Goal: Information Seeking & Learning: Learn about a topic

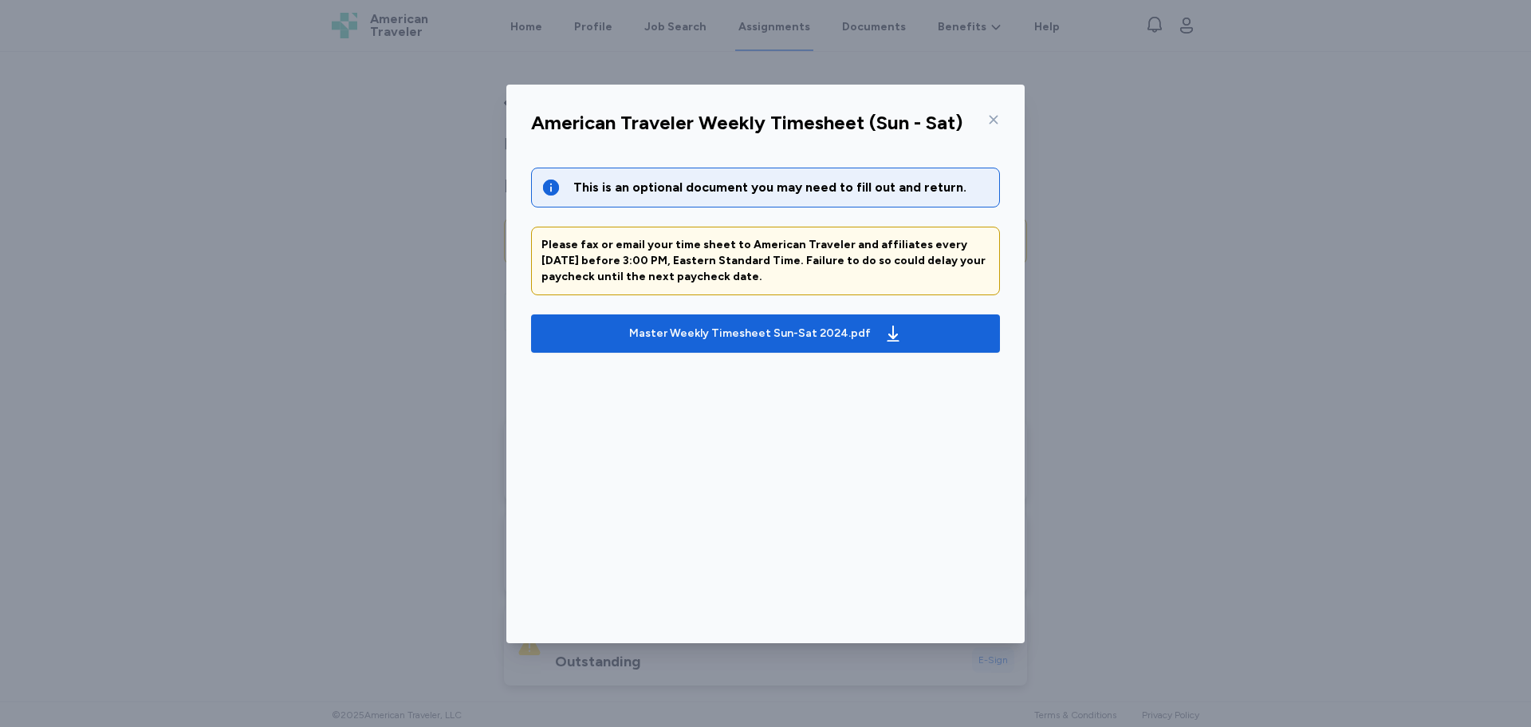
scroll to position [633, 0]
click at [994, 120] on icon at bounding box center [993, 119] width 13 height 13
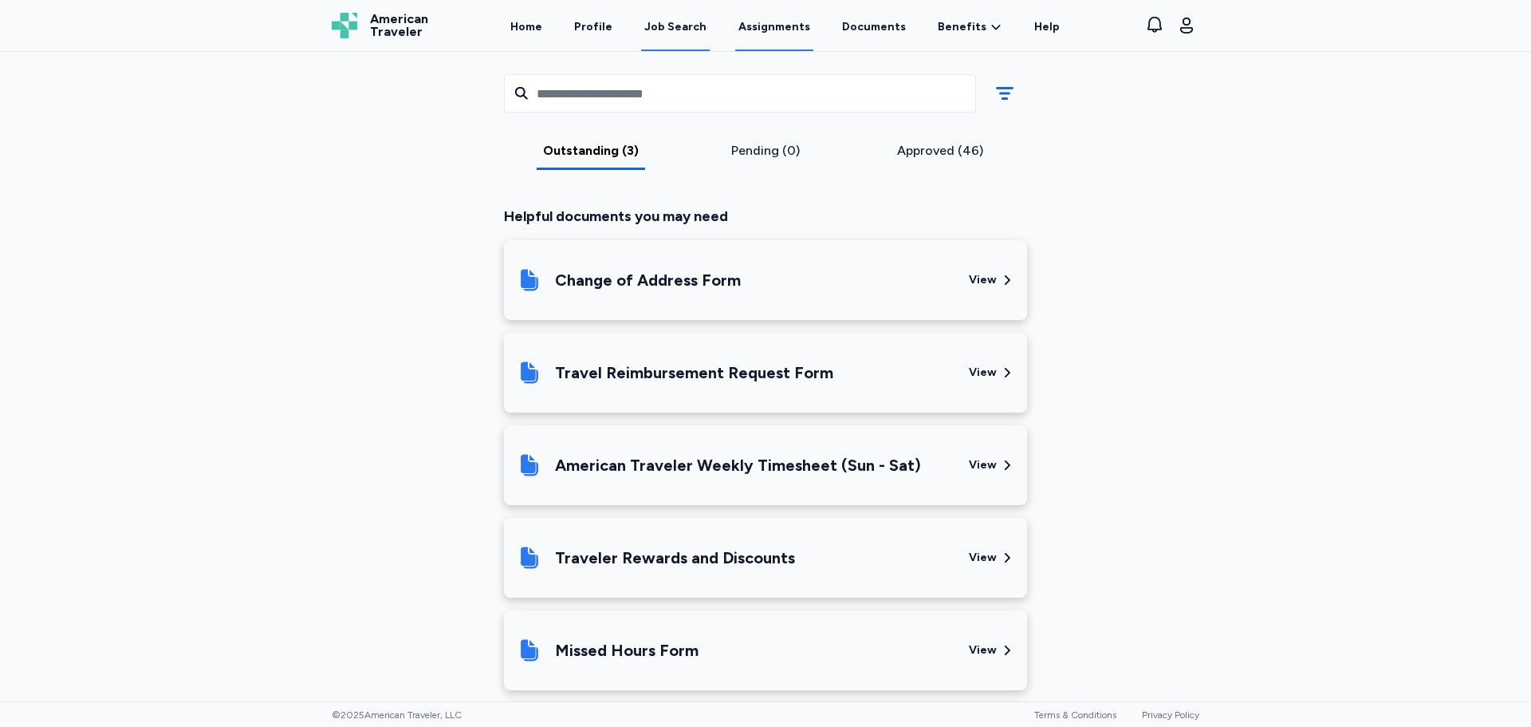
click at [690, 30] on div "Job Search" at bounding box center [675, 27] width 62 height 16
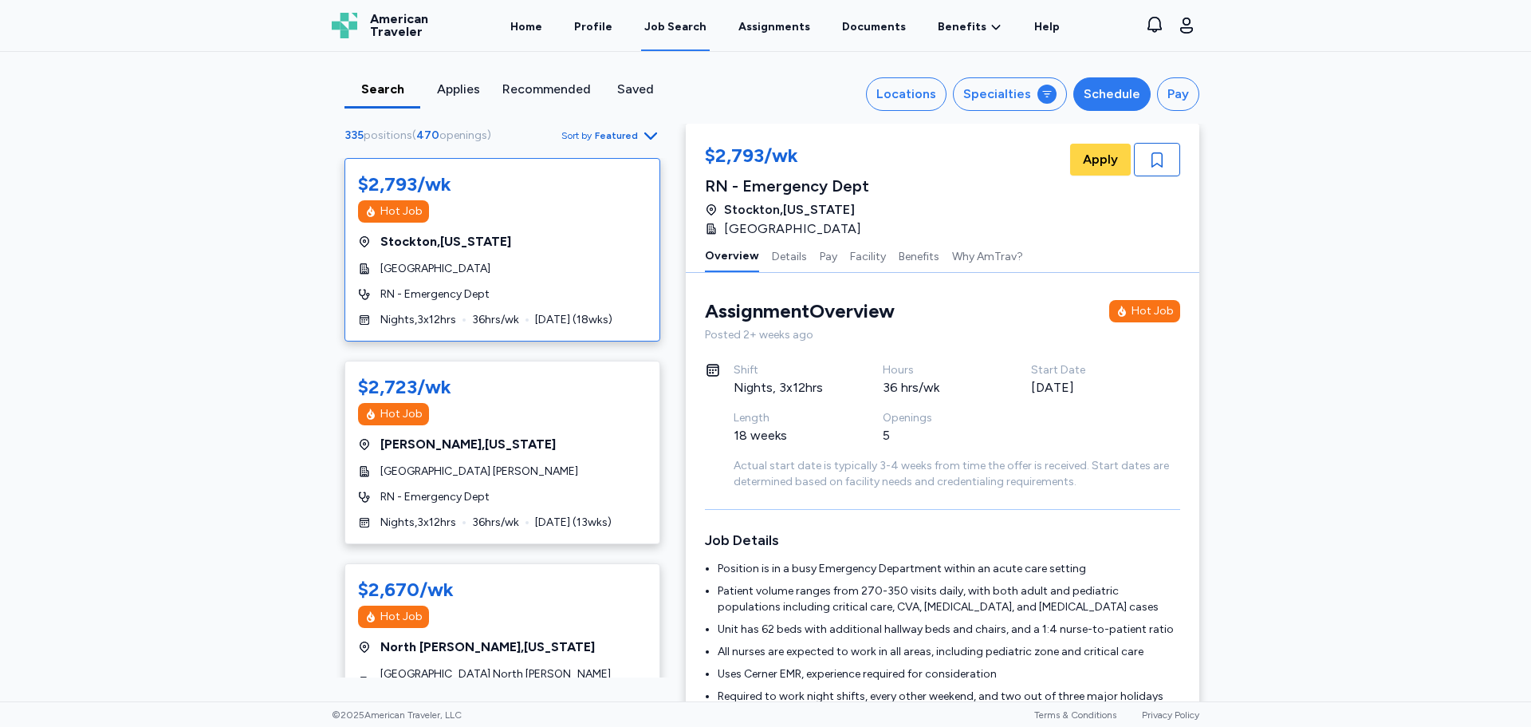
click at [1094, 97] on div "Schedule" at bounding box center [1112, 94] width 57 height 19
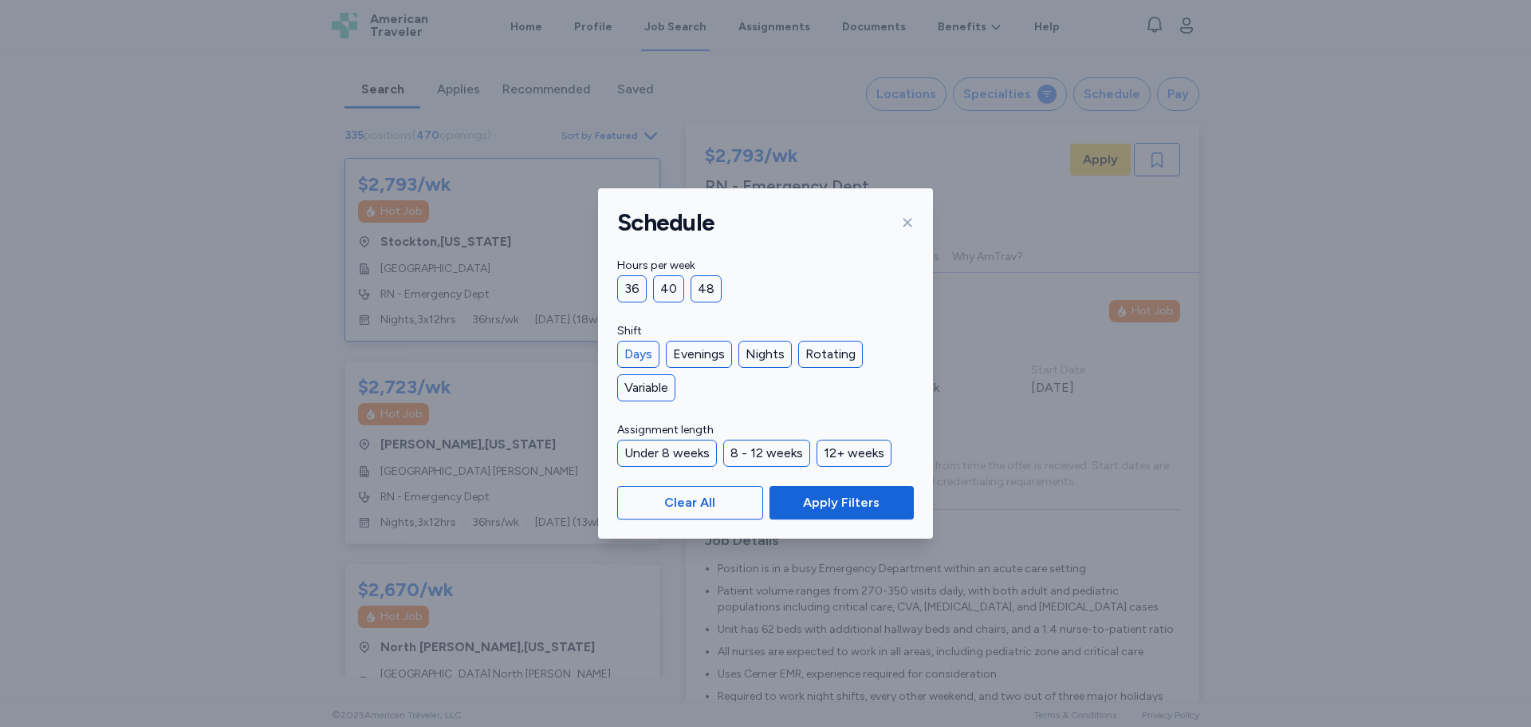
click at [632, 348] on div "Days" at bounding box center [638, 354] width 42 height 27
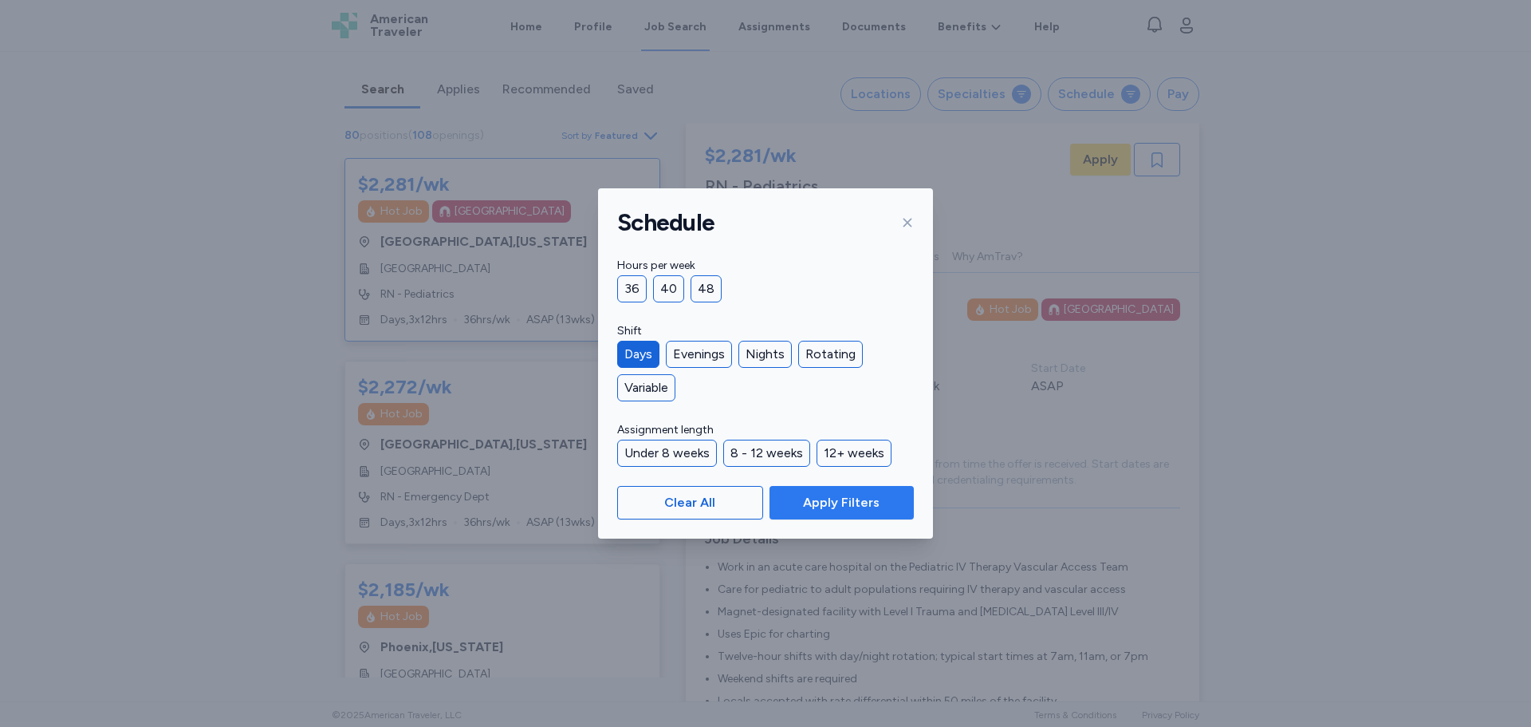
click at [837, 510] on span "Apply Filters" at bounding box center [841, 502] width 77 height 19
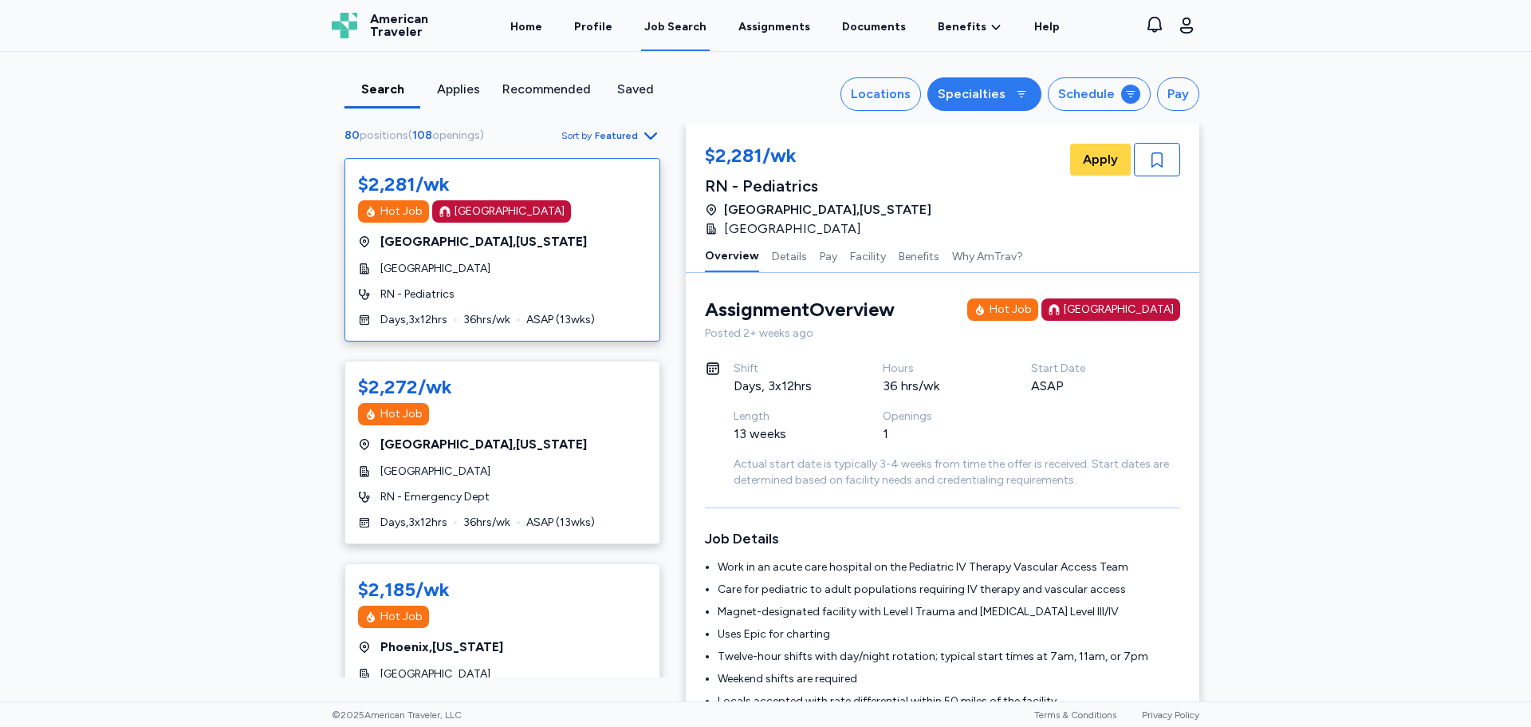
click at [974, 94] on div "Specialties" at bounding box center [972, 94] width 68 height 19
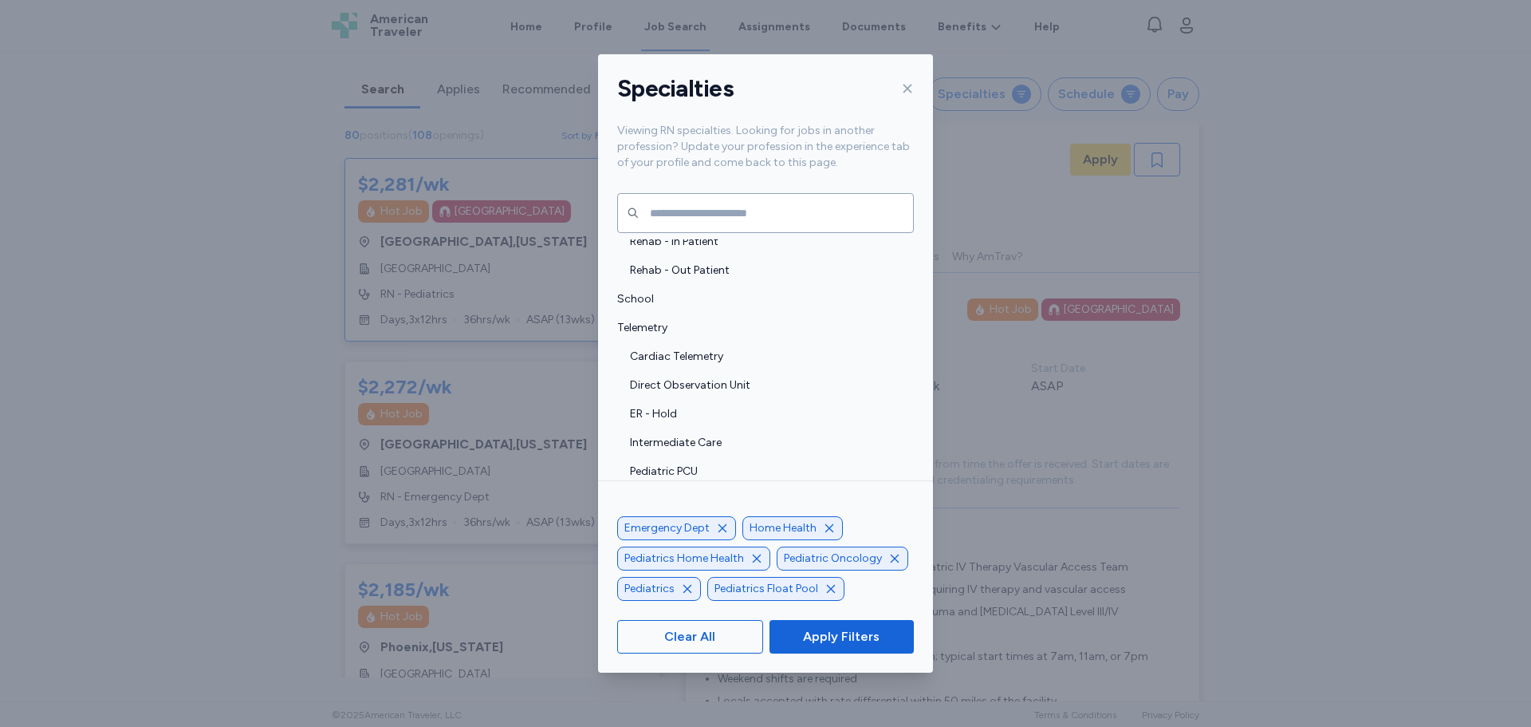
scroll to position [3418, 0]
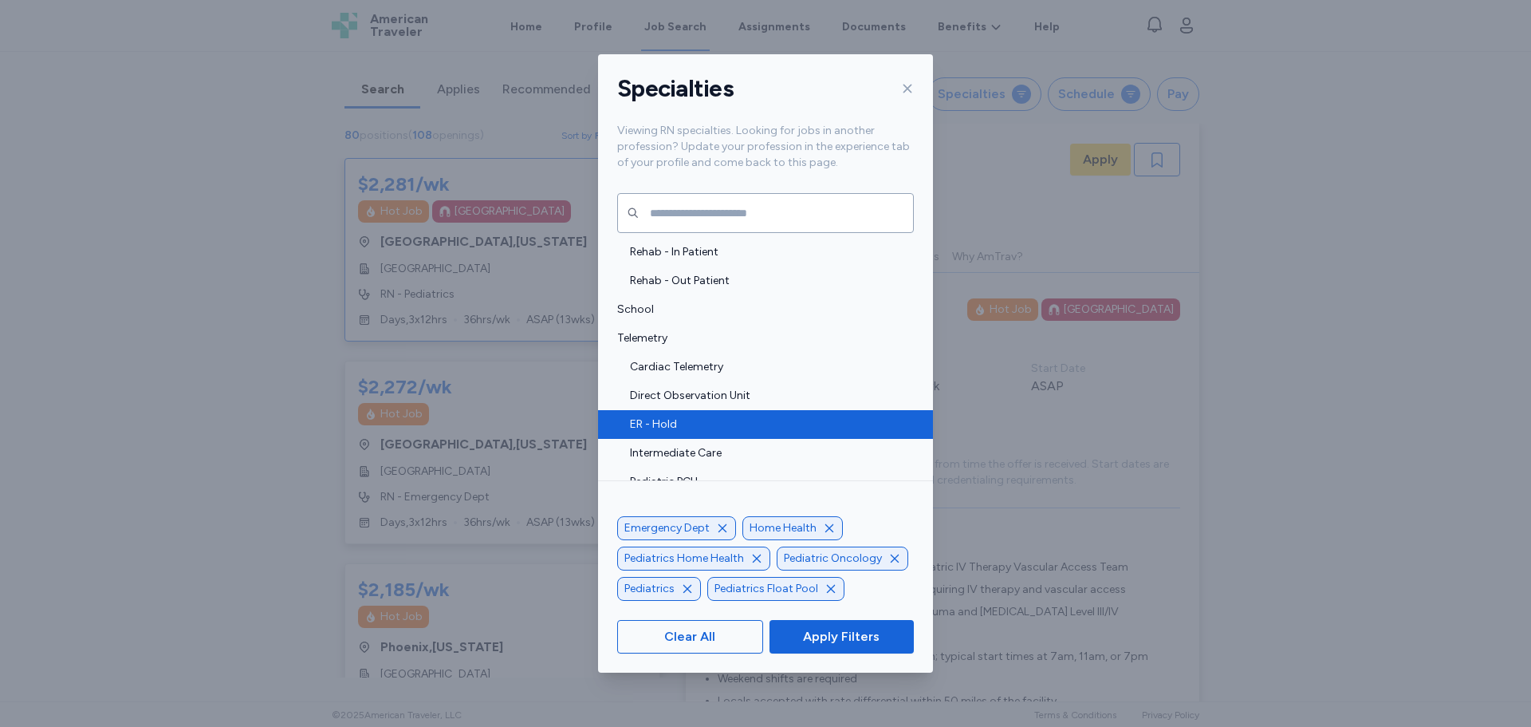
click at [680, 417] on span "ER - Hold" at bounding box center [767, 424] width 274 height 16
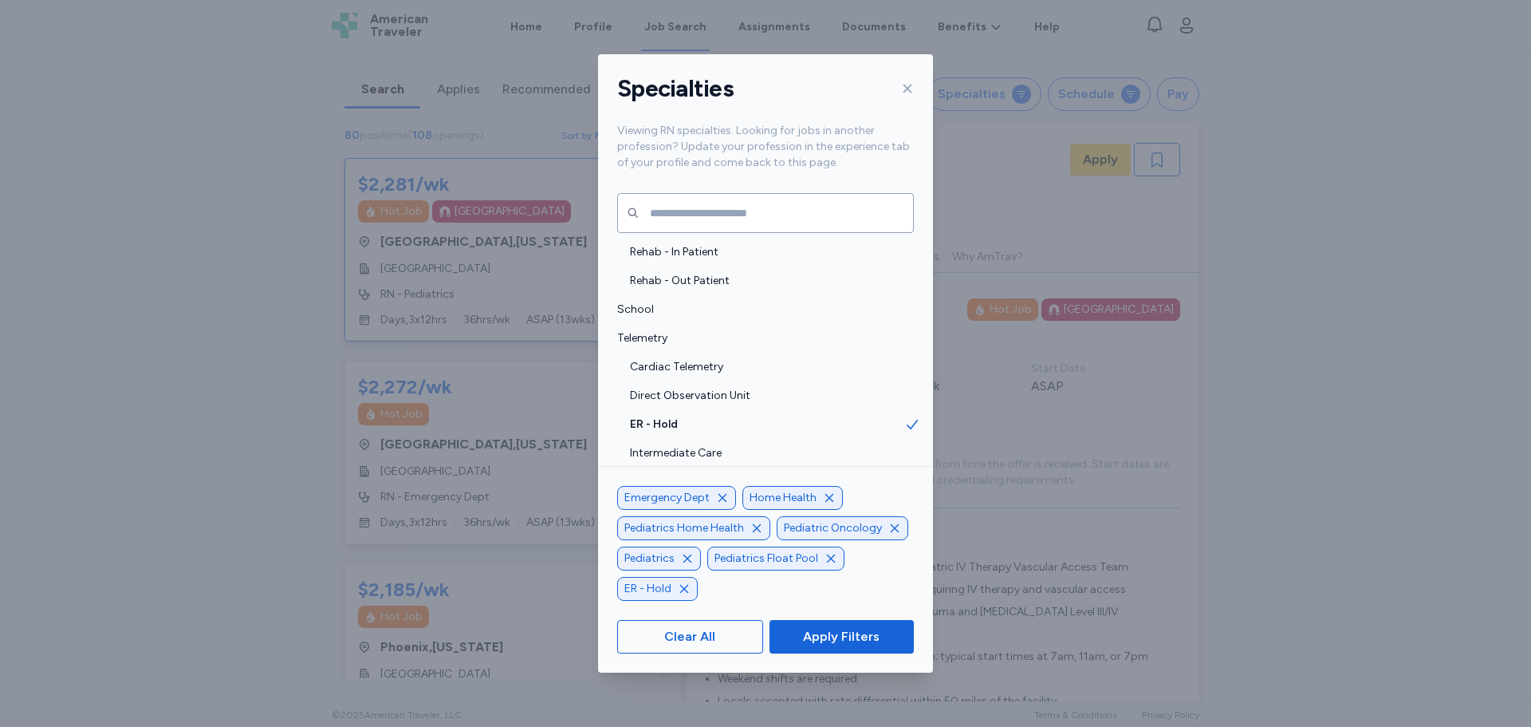
click at [755, 526] on icon "button" at bounding box center [757, 528] width 13 height 13
click at [859, 534] on icon "button" at bounding box center [860, 528] width 13 height 13
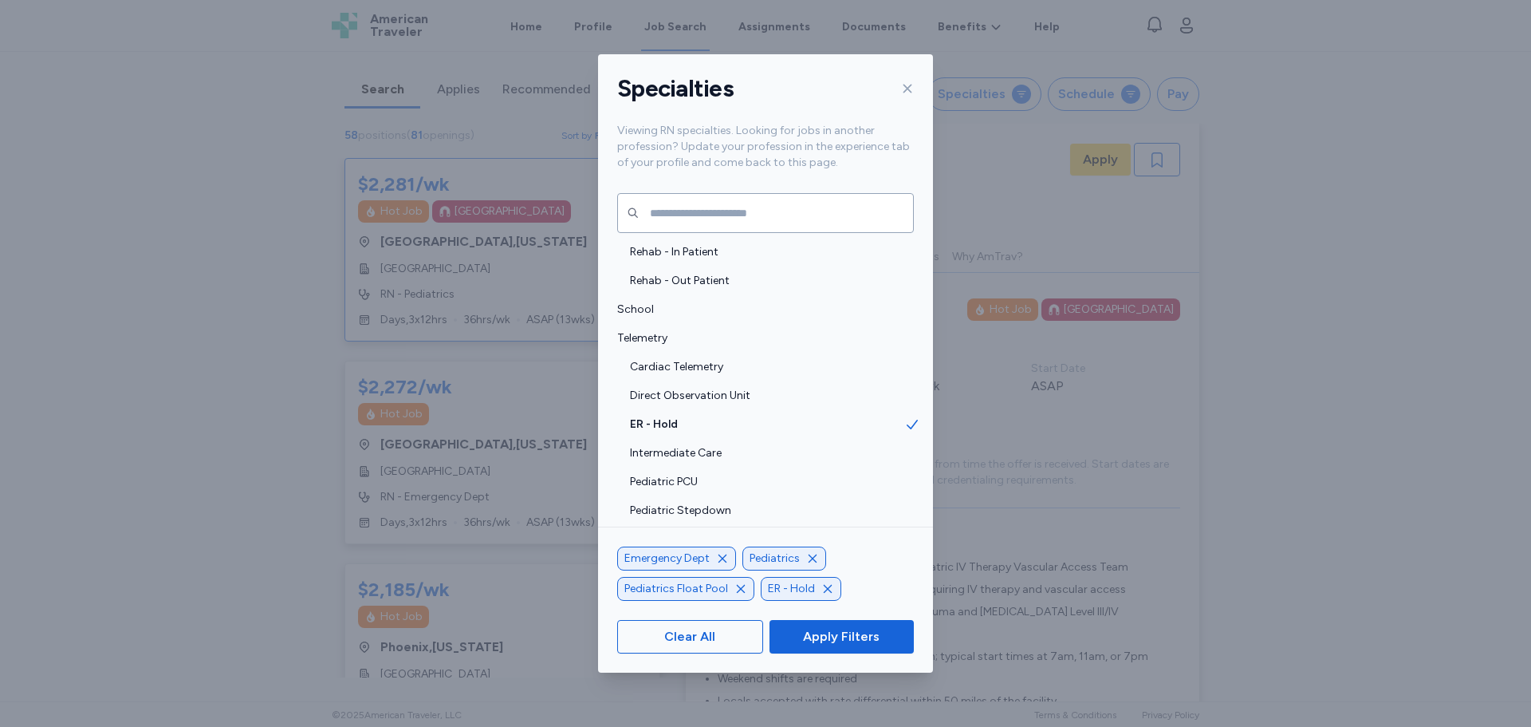
click at [738, 589] on icon "button" at bounding box center [741, 589] width 8 height 8
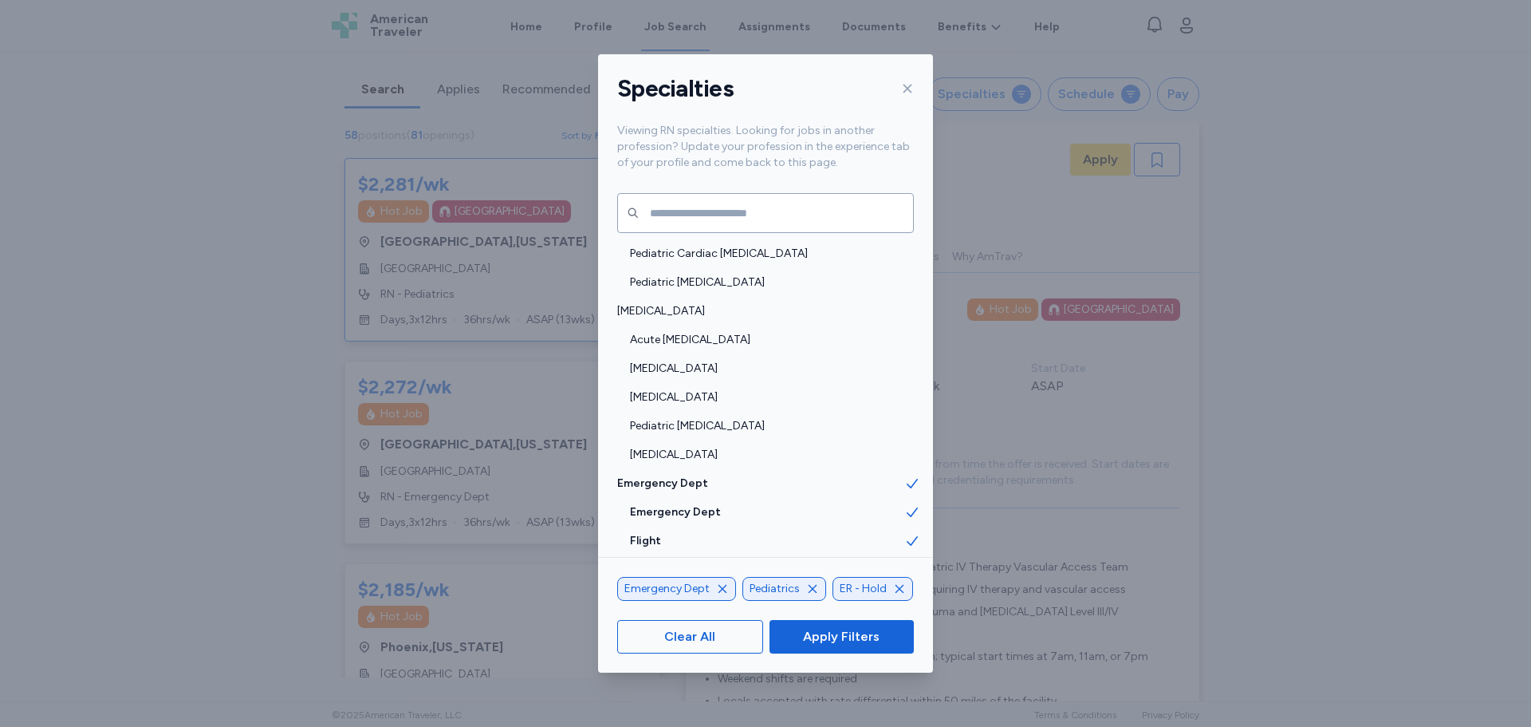
scroll to position [399, 0]
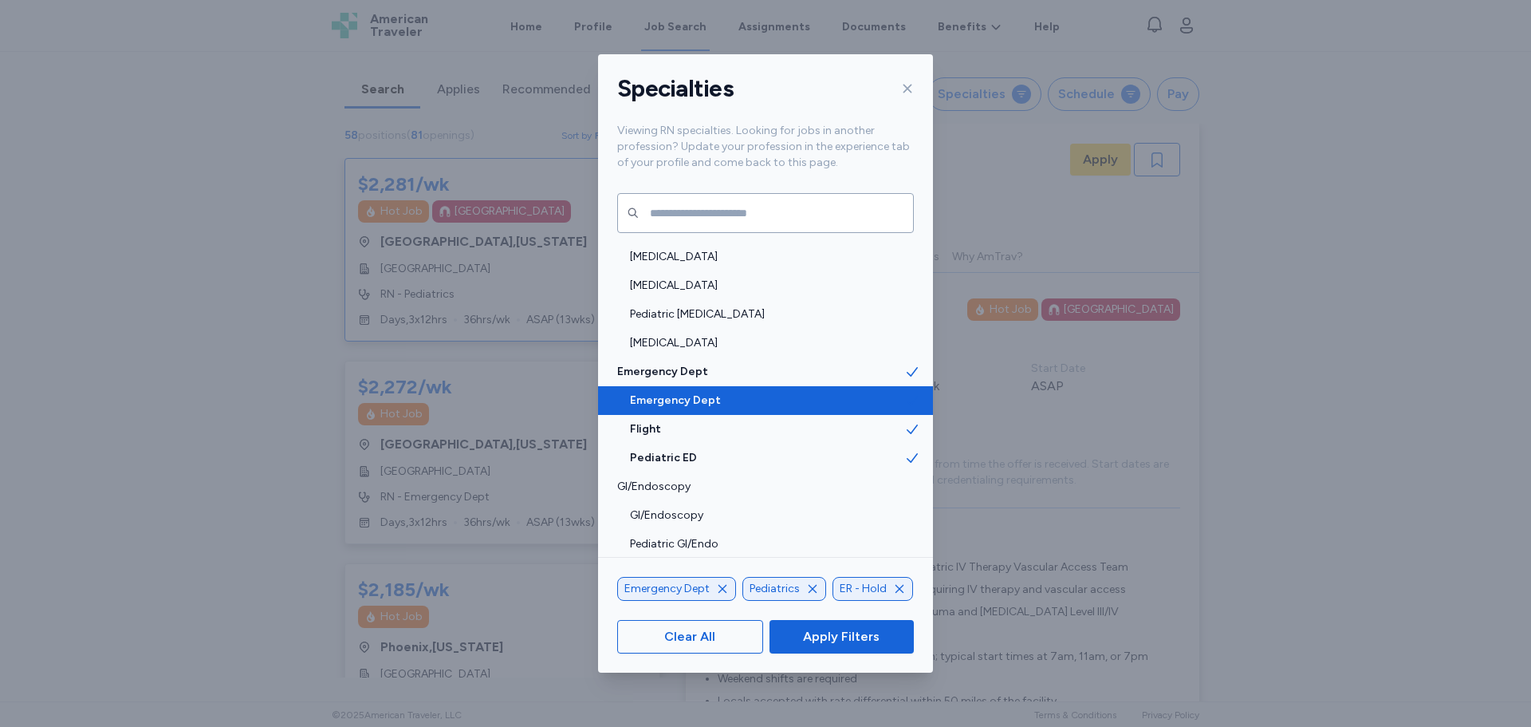
click at [703, 398] on span "Emergency Dept" at bounding box center [767, 400] width 274 height 16
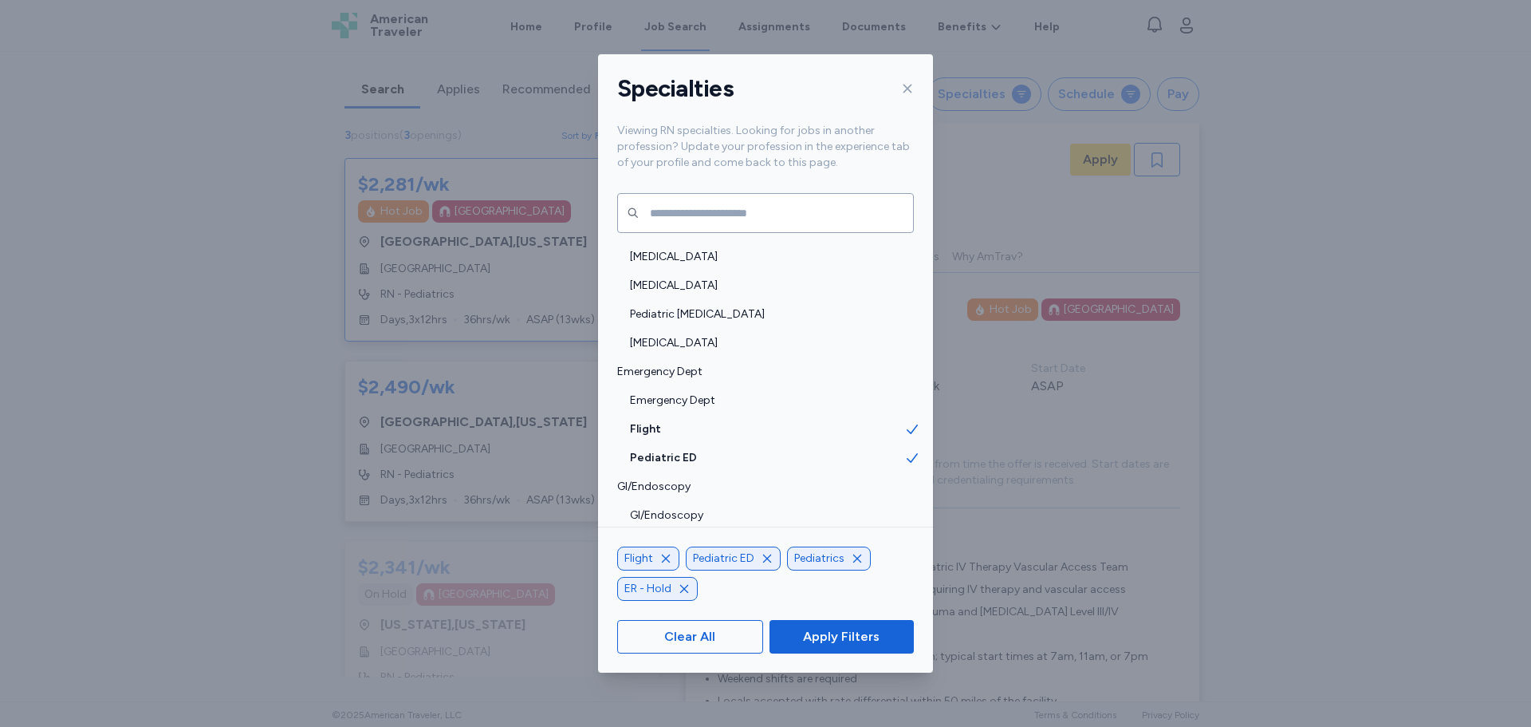
click at [853, 559] on icon "button" at bounding box center [857, 558] width 13 height 13
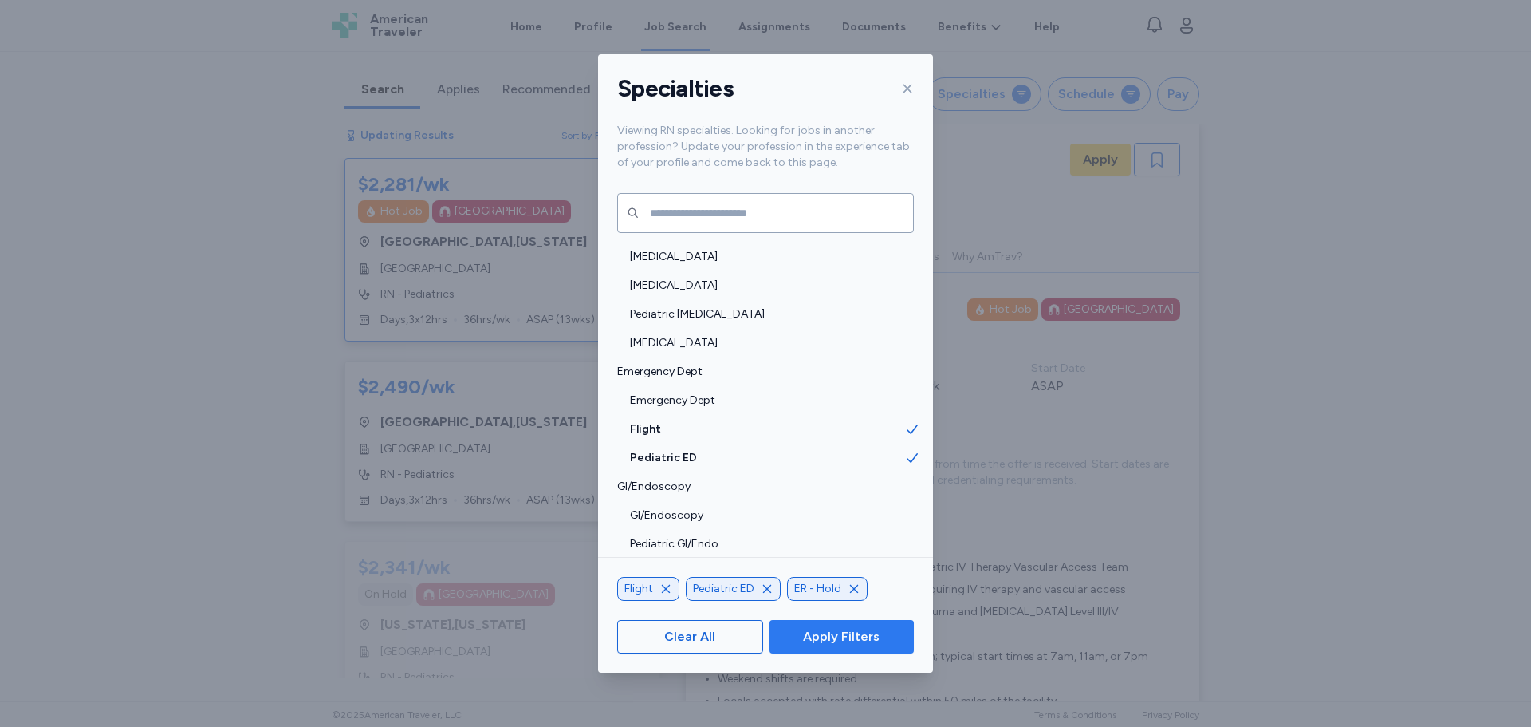
click at [855, 640] on span "Apply Filters" at bounding box center [841, 636] width 77 height 19
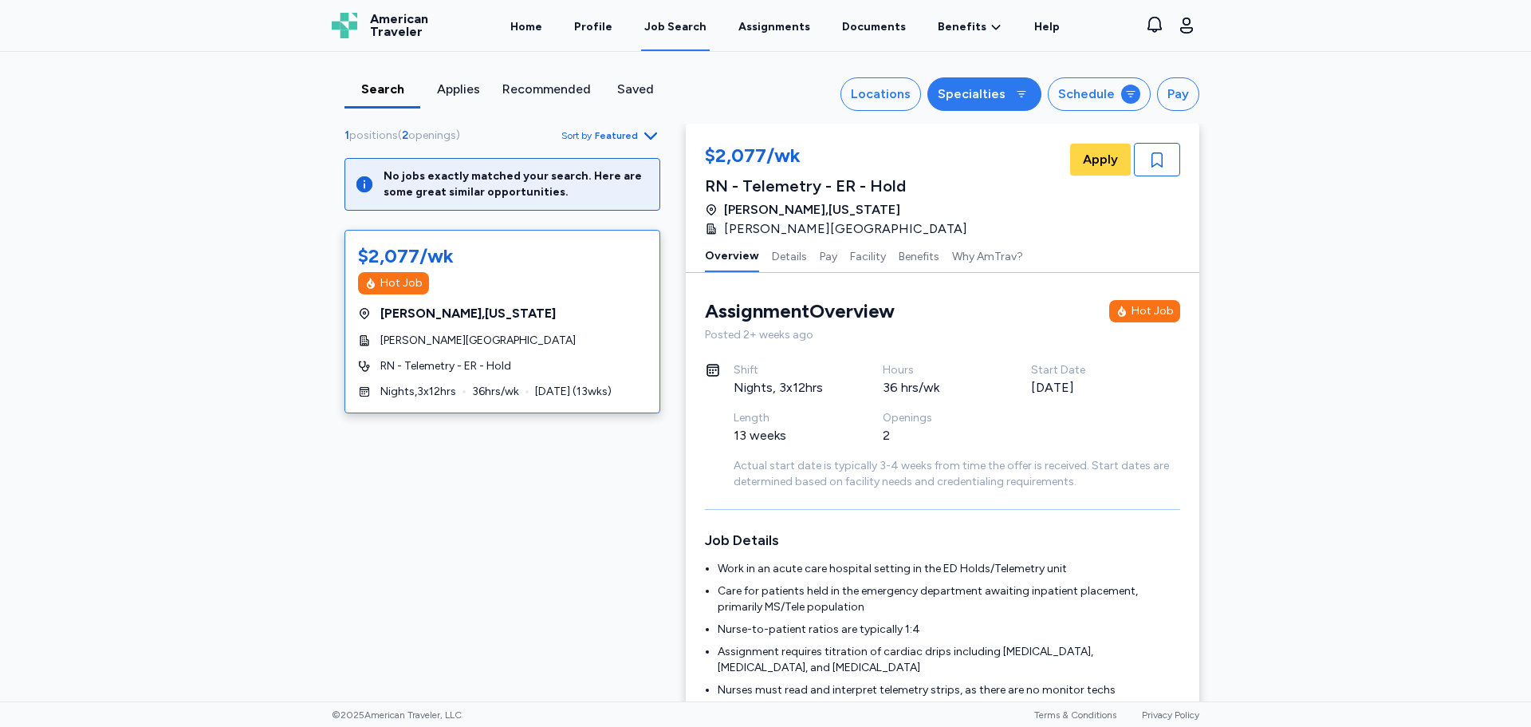
click at [1002, 95] on div "Specialties" at bounding box center [972, 94] width 68 height 19
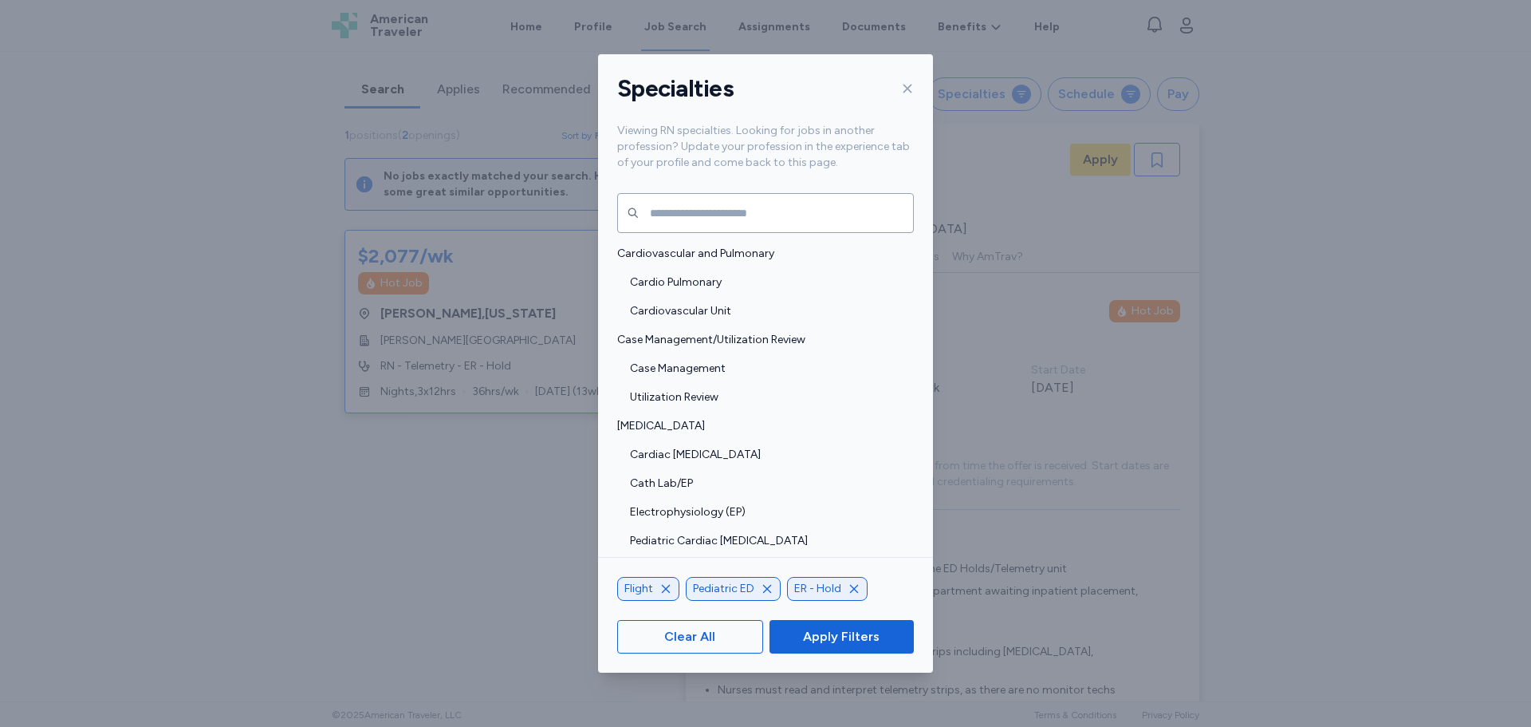
click at [665, 590] on icon "button" at bounding box center [666, 588] width 13 height 13
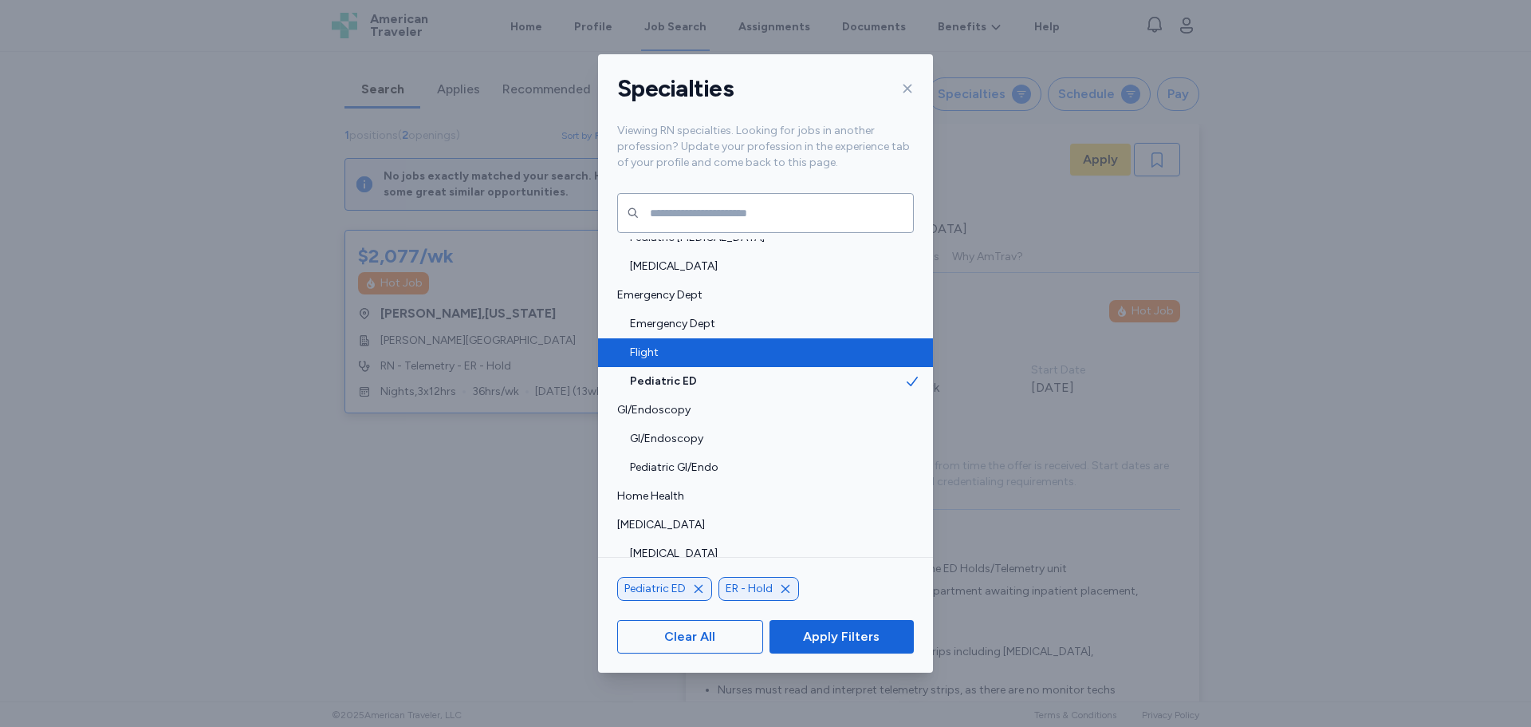
scroll to position [399, 0]
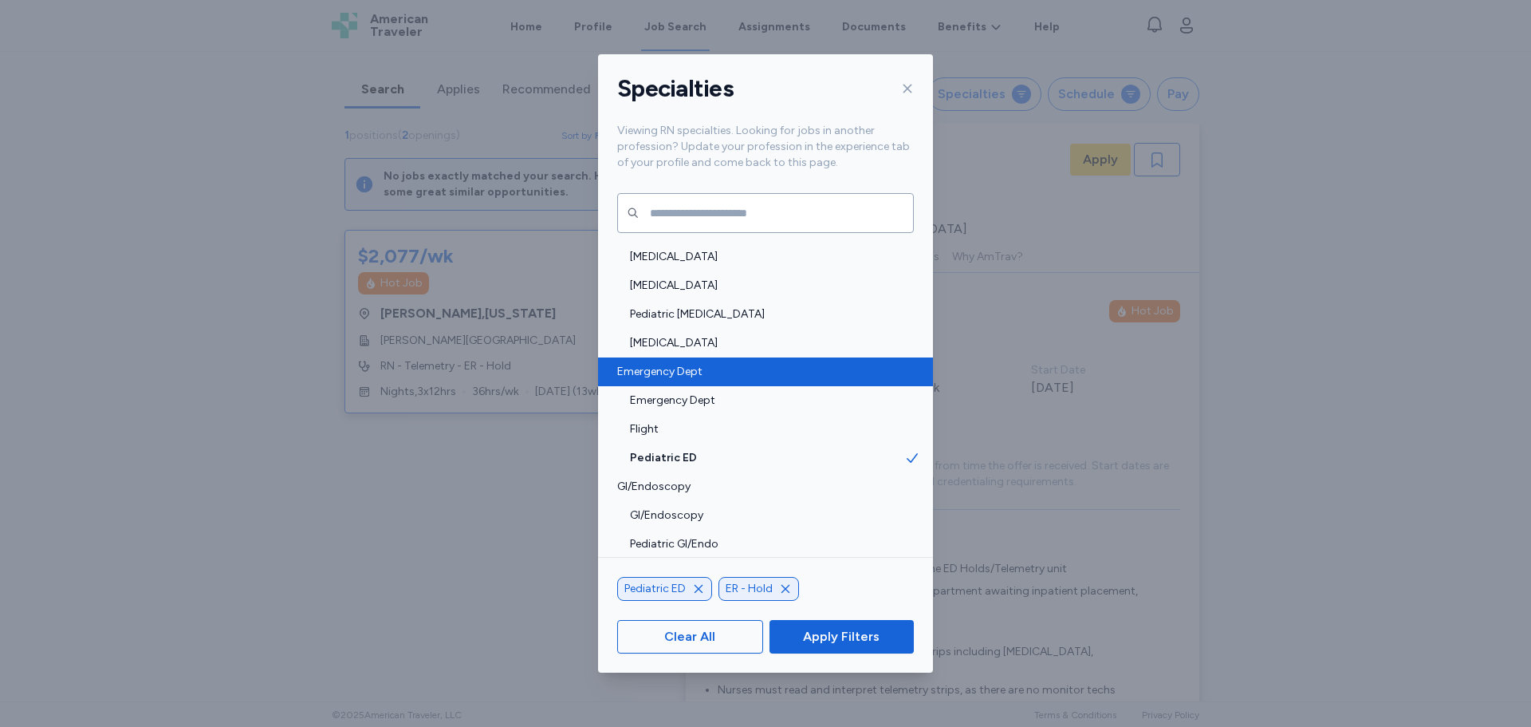
click at [680, 361] on div "Emergency Dept" at bounding box center [765, 371] width 335 height 29
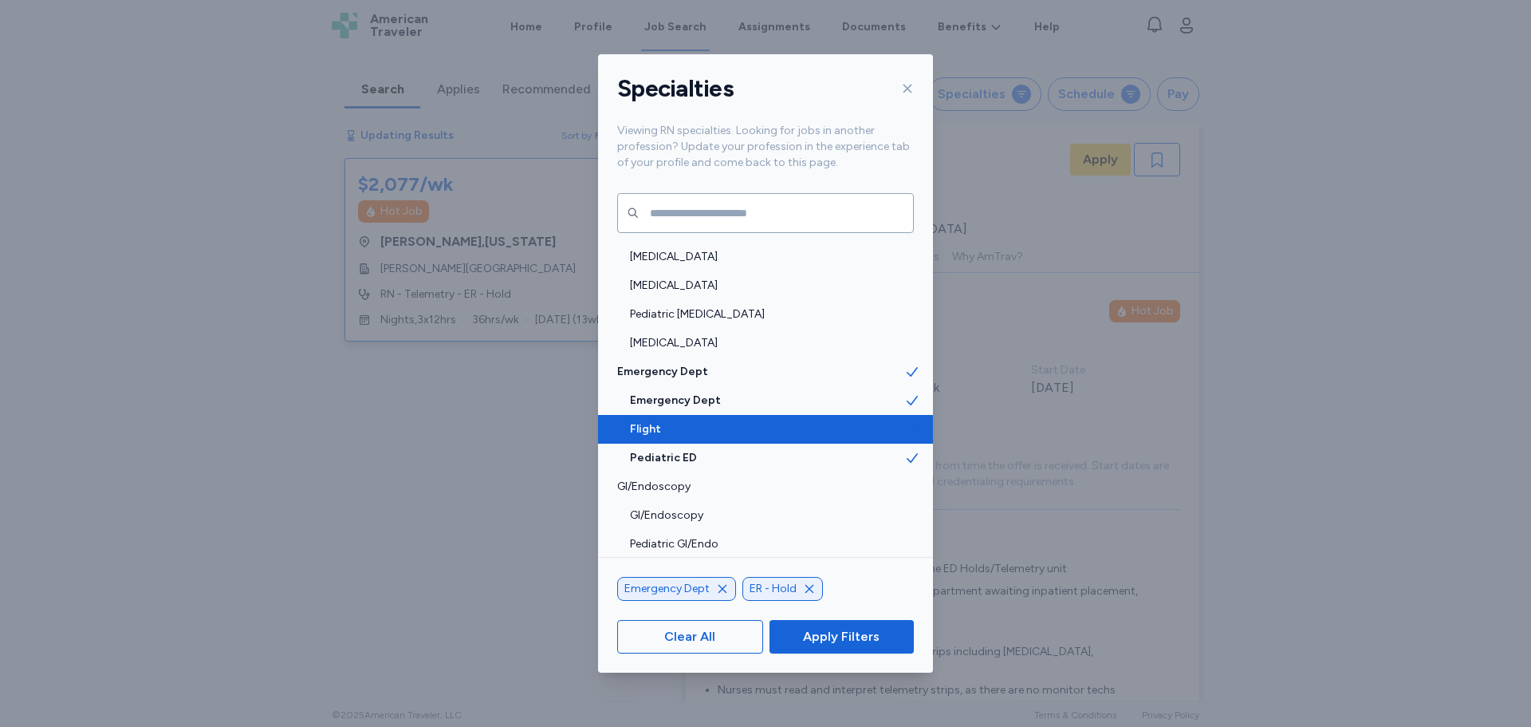
click at [907, 427] on icon at bounding box center [912, 429] width 16 height 16
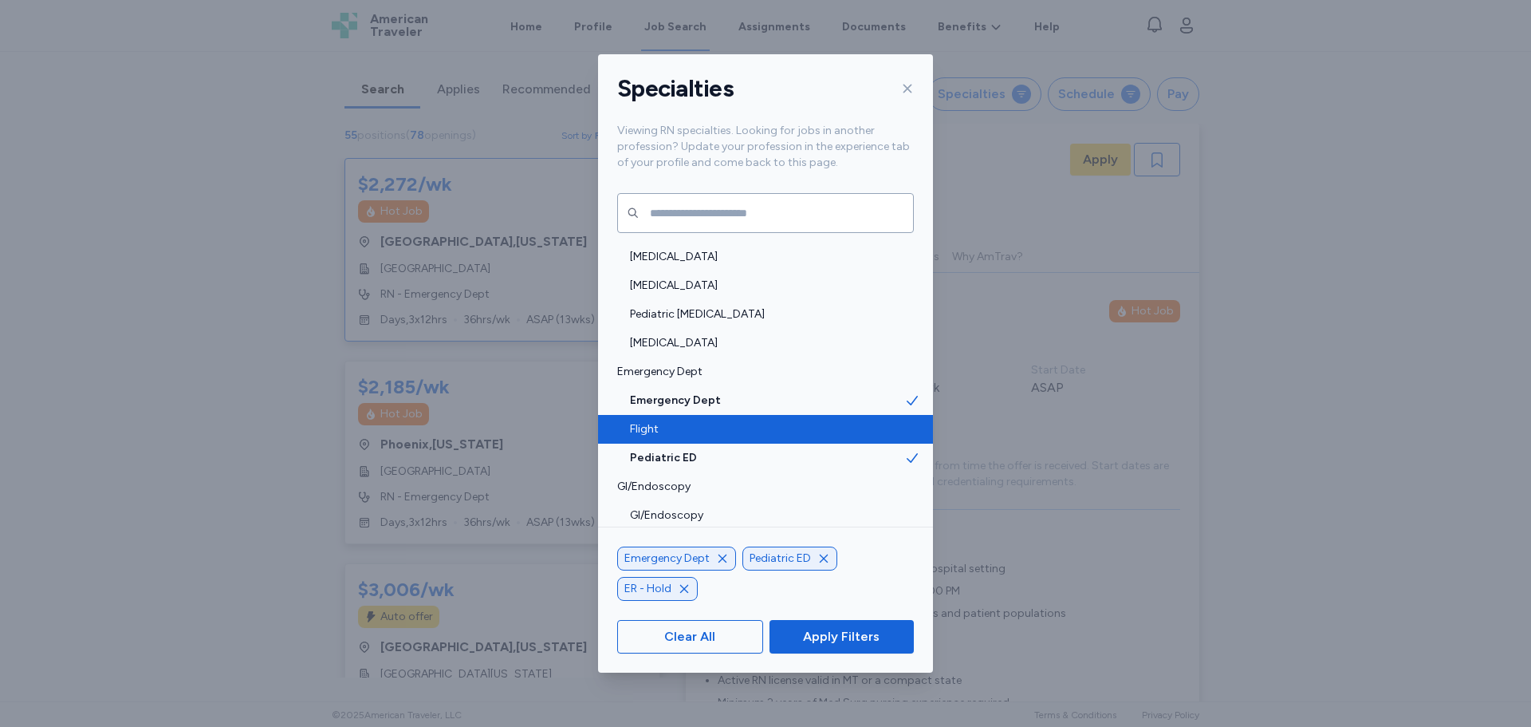
scroll to position [2, 0]
click at [826, 639] on span "Apply Filters" at bounding box center [841, 636] width 77 height 19
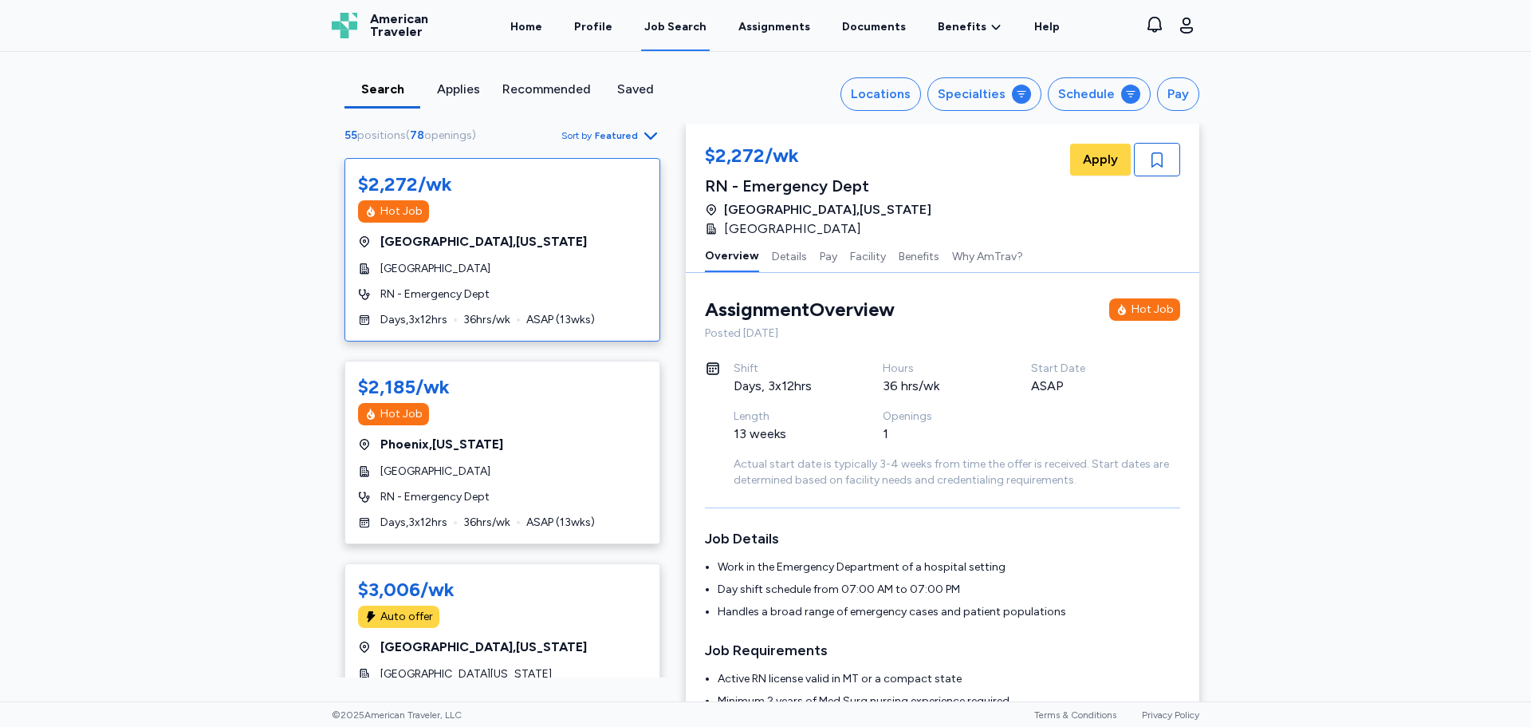
scroll to position [0, 0]
click at [644, 135] on icon "button" at bounding box center [650, 135] width 13 height 7
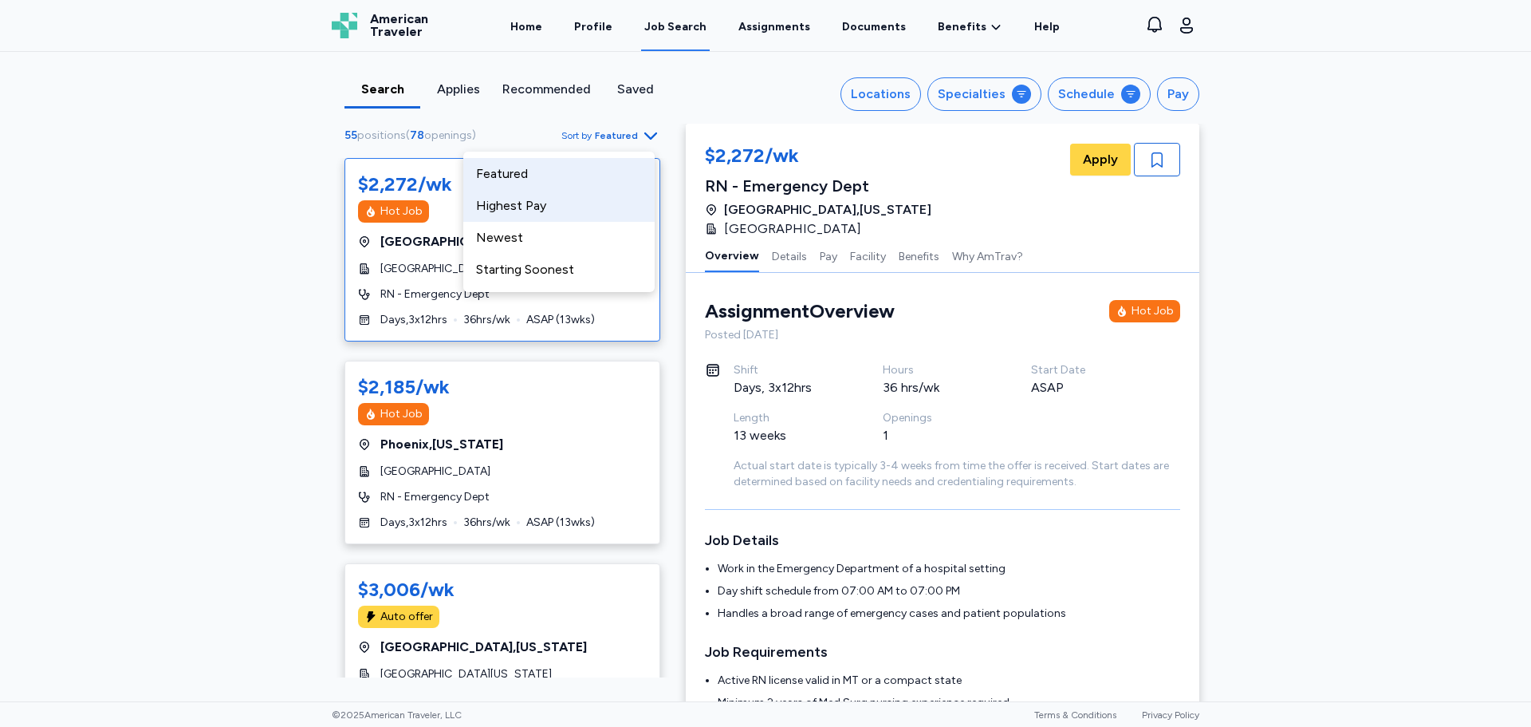
click at [534, 202] on div "Highest Pay" at bounding box center [558, 206] width 191 height 32
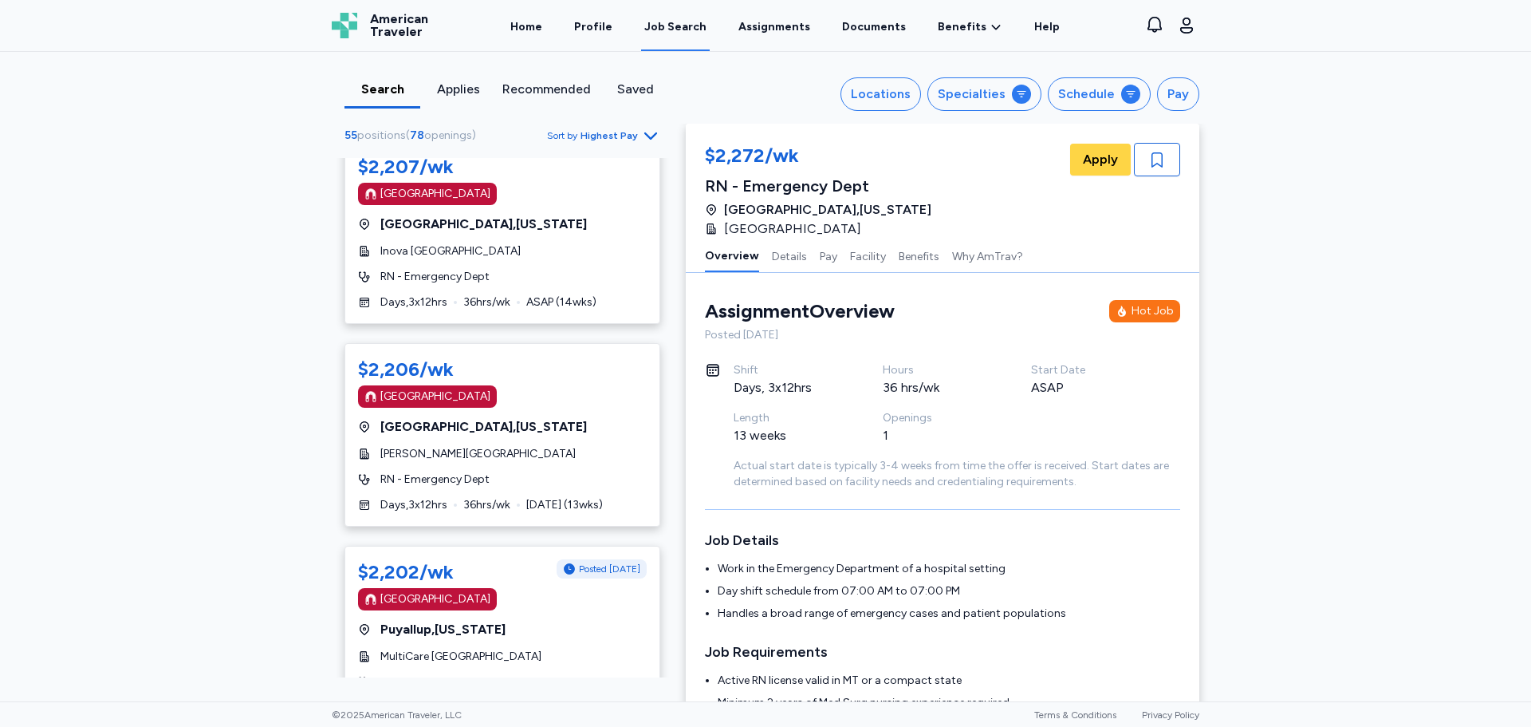
scroll to position [2792, 0]
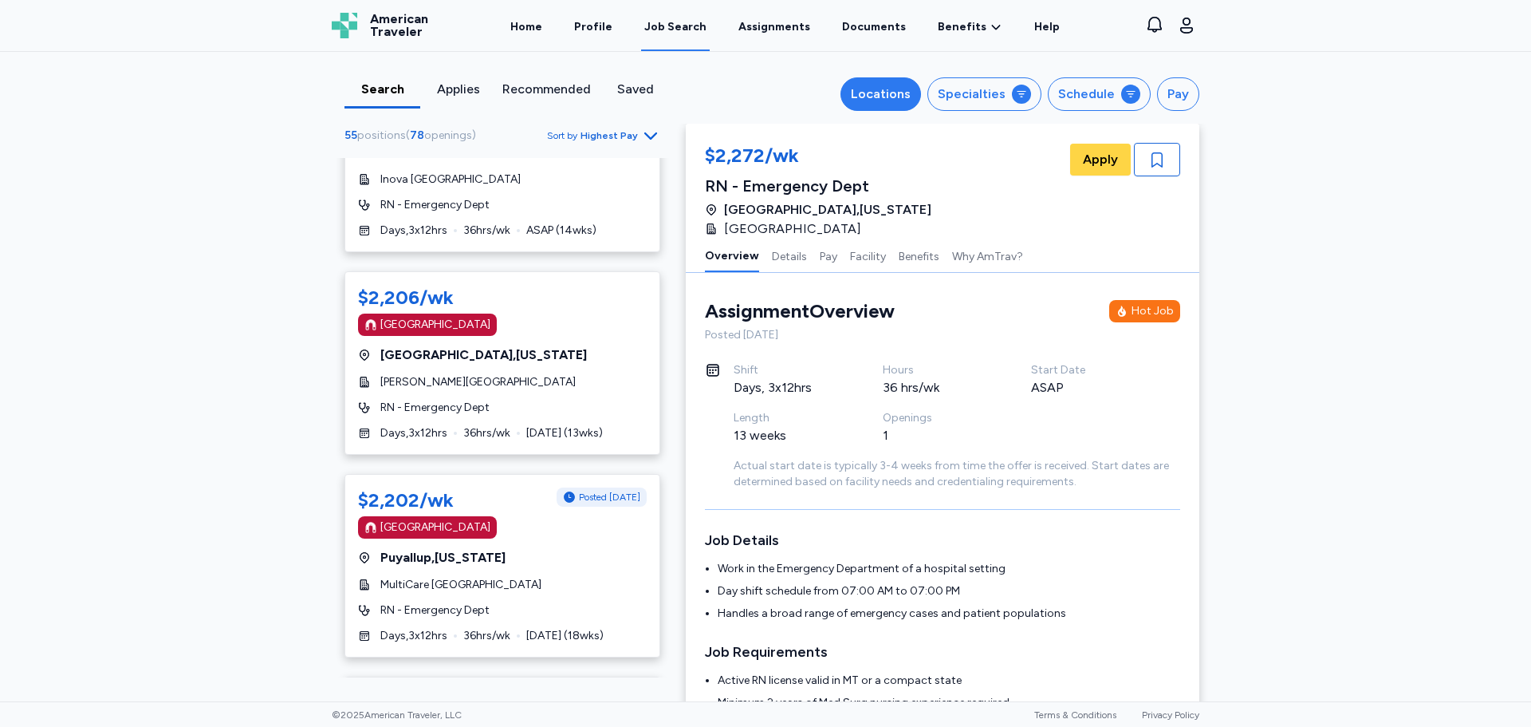
click at [876, 92] on div "Locations" at bounding box center [881, 94] width 60 height 19
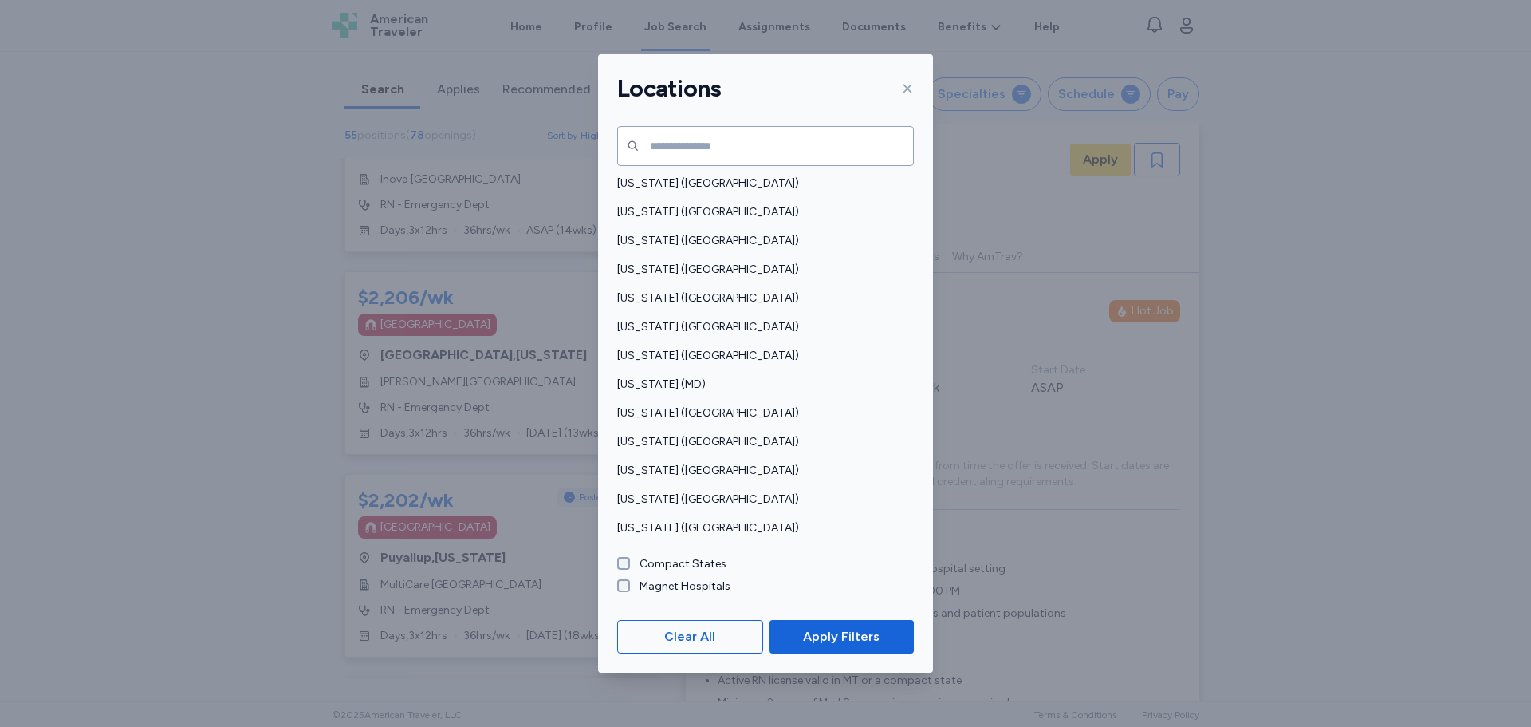
scroll to position [297, 0]
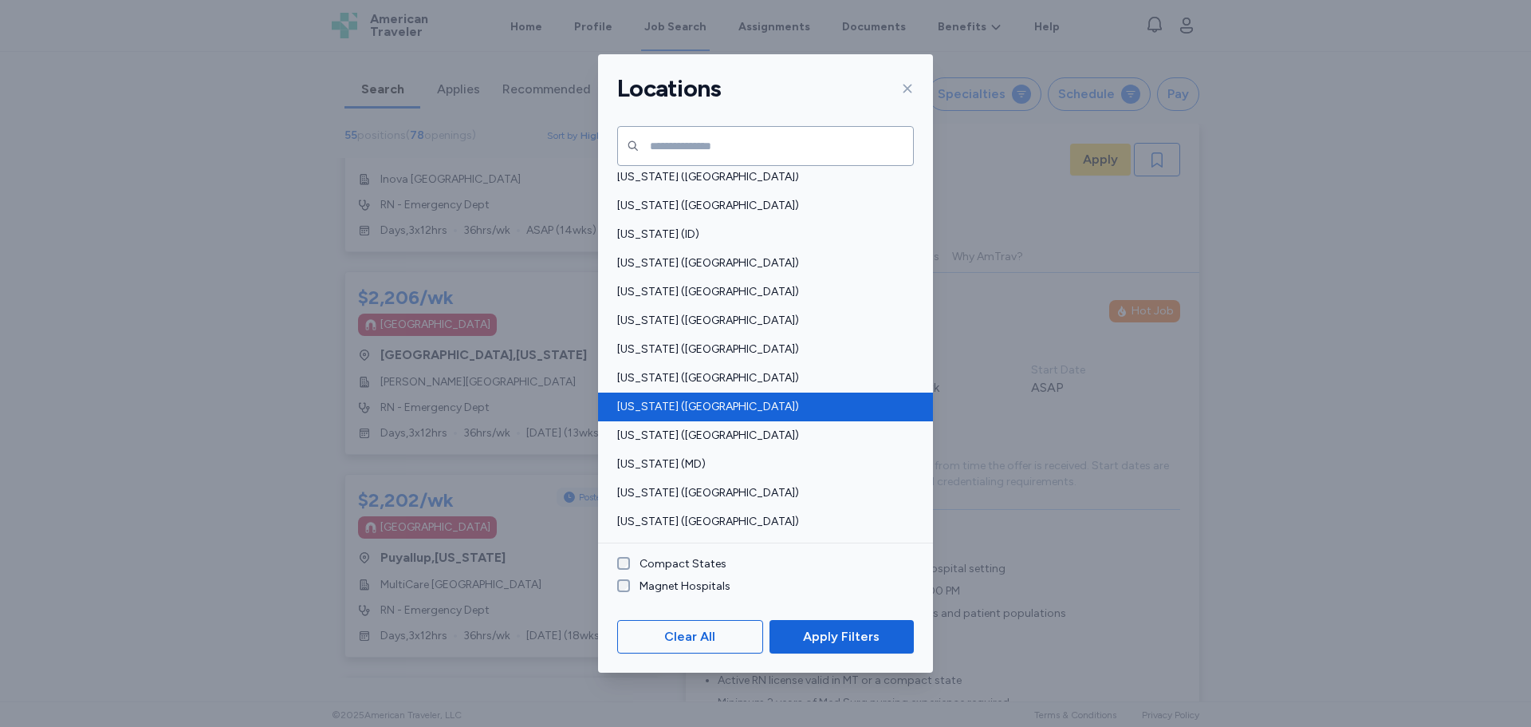
click at [696, 406] on span "[US_STATE] ([GEOGRAPHIC_DATA])" at bounding box center [760, 407] width 287 height 16
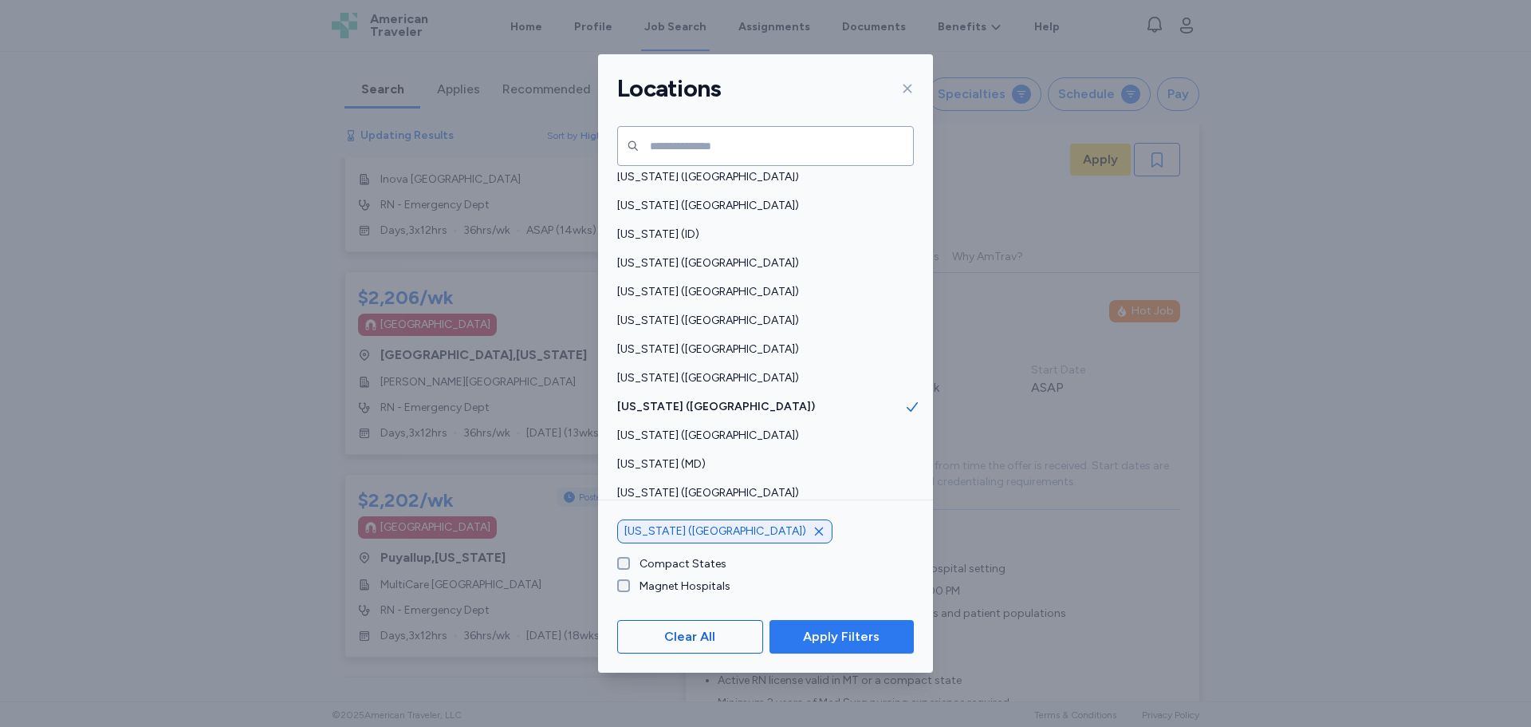
click at [823, 642] on span "Apply Filters" at bounding box center [841, 636] width 77 height 19
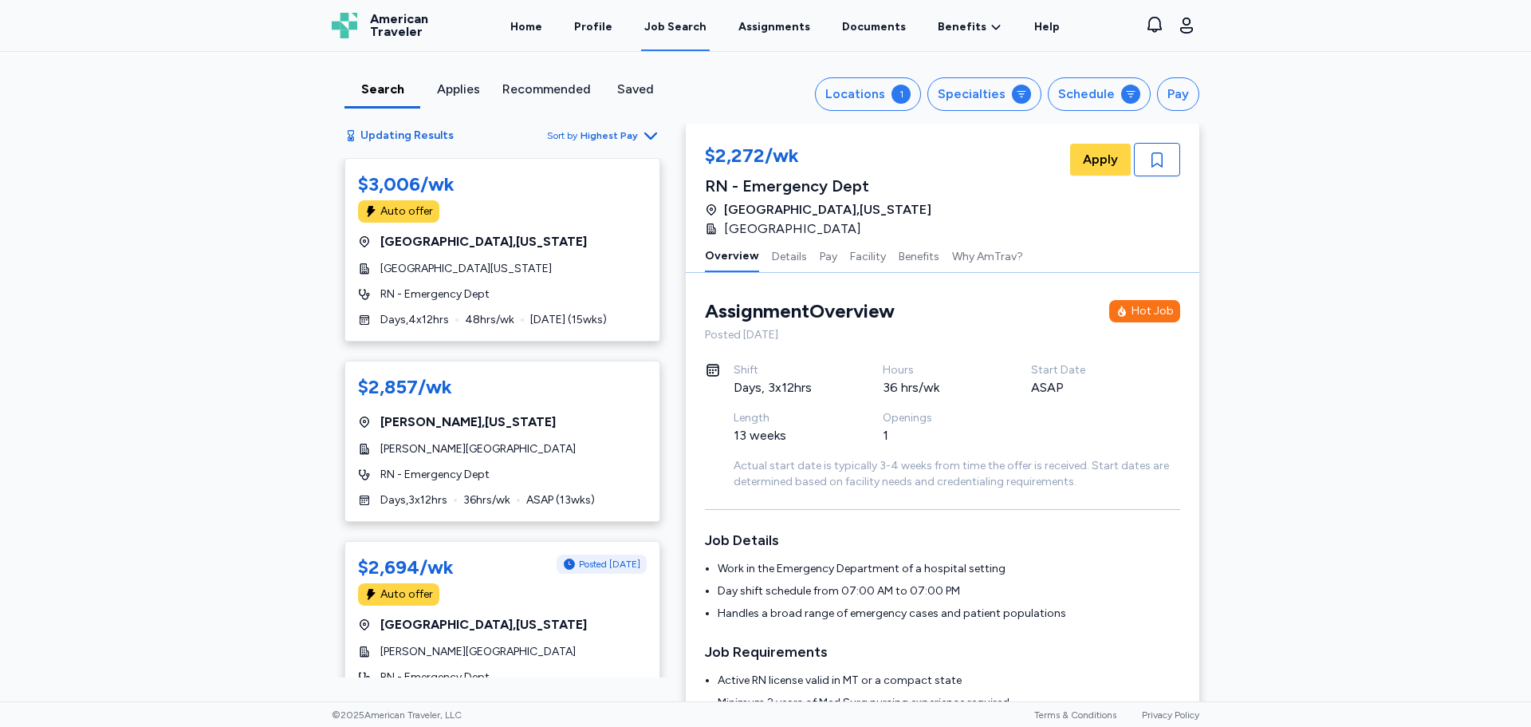
scroll to position [2, 0]
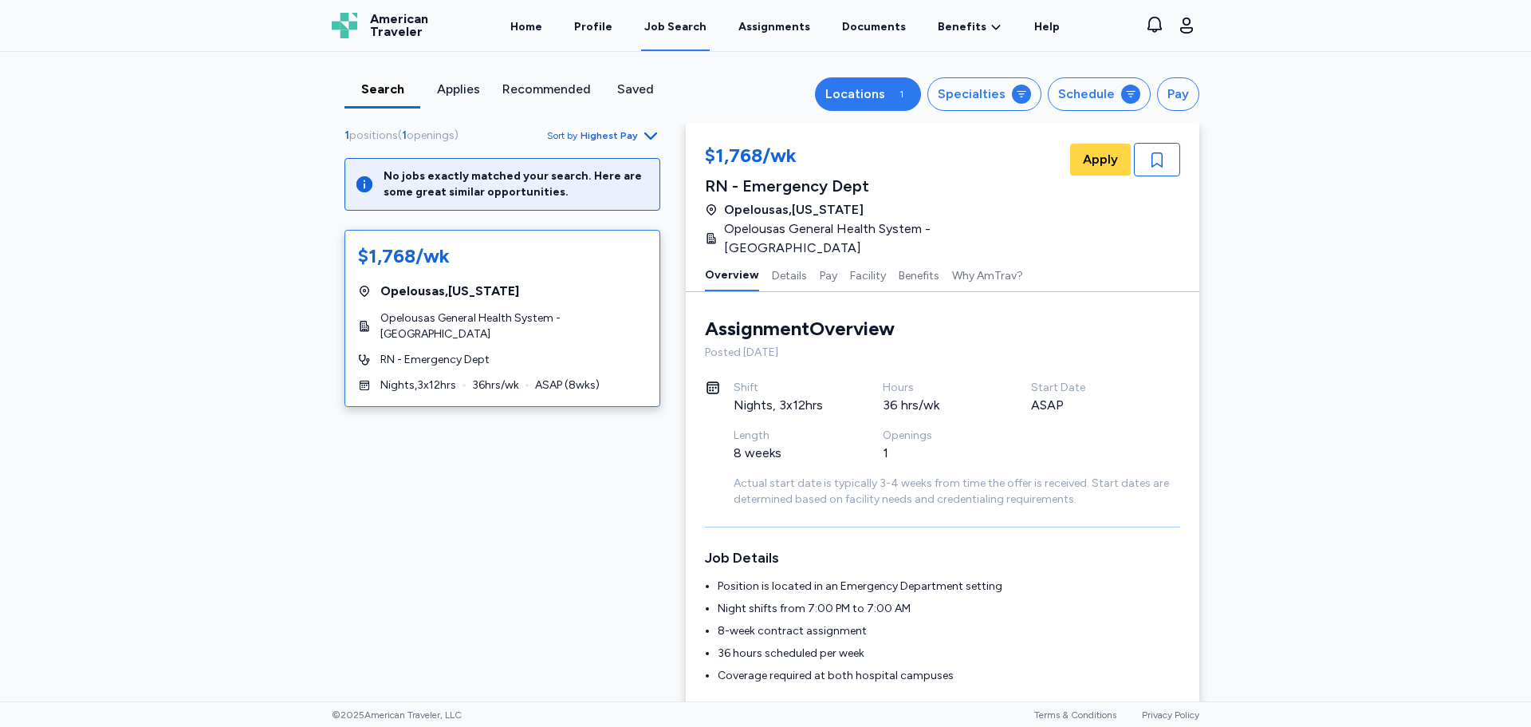
click at [895, 98] on div "1" at bounding box center [901, 94] width 19 height 19
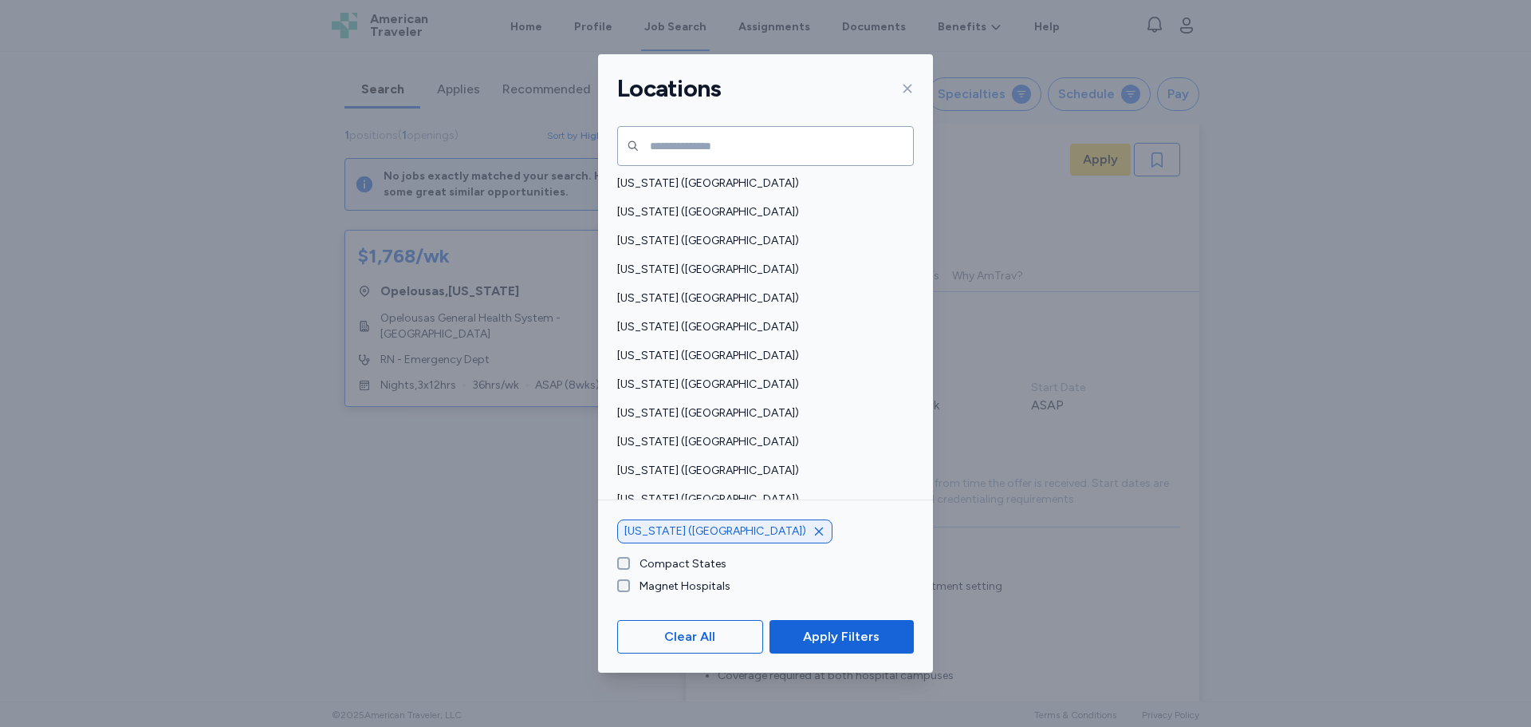
scroll to position [1137, 0]
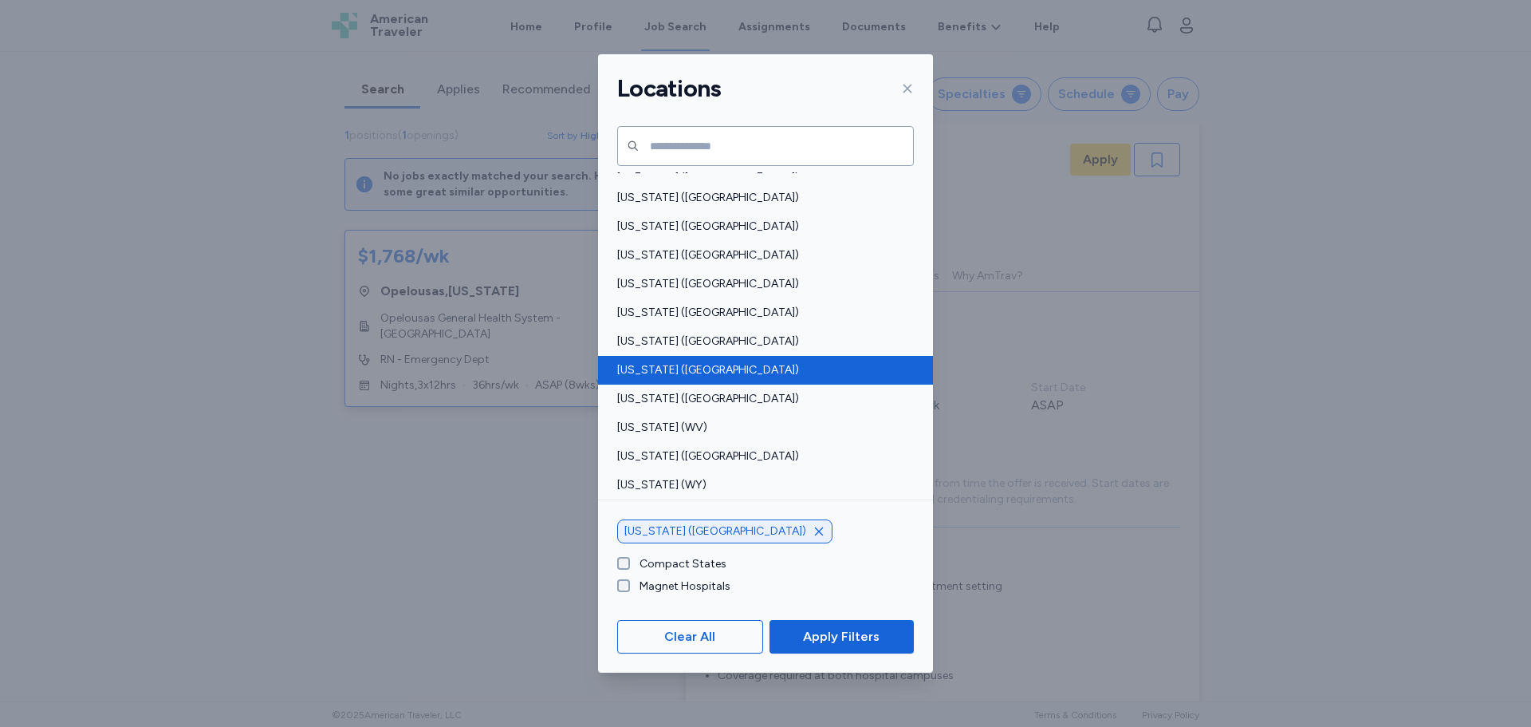
click at [652, 368] on span "[US_STATE] ([GEOGRAPHIC_DATA])" at bounding box center [760, 370] width 287 height 16
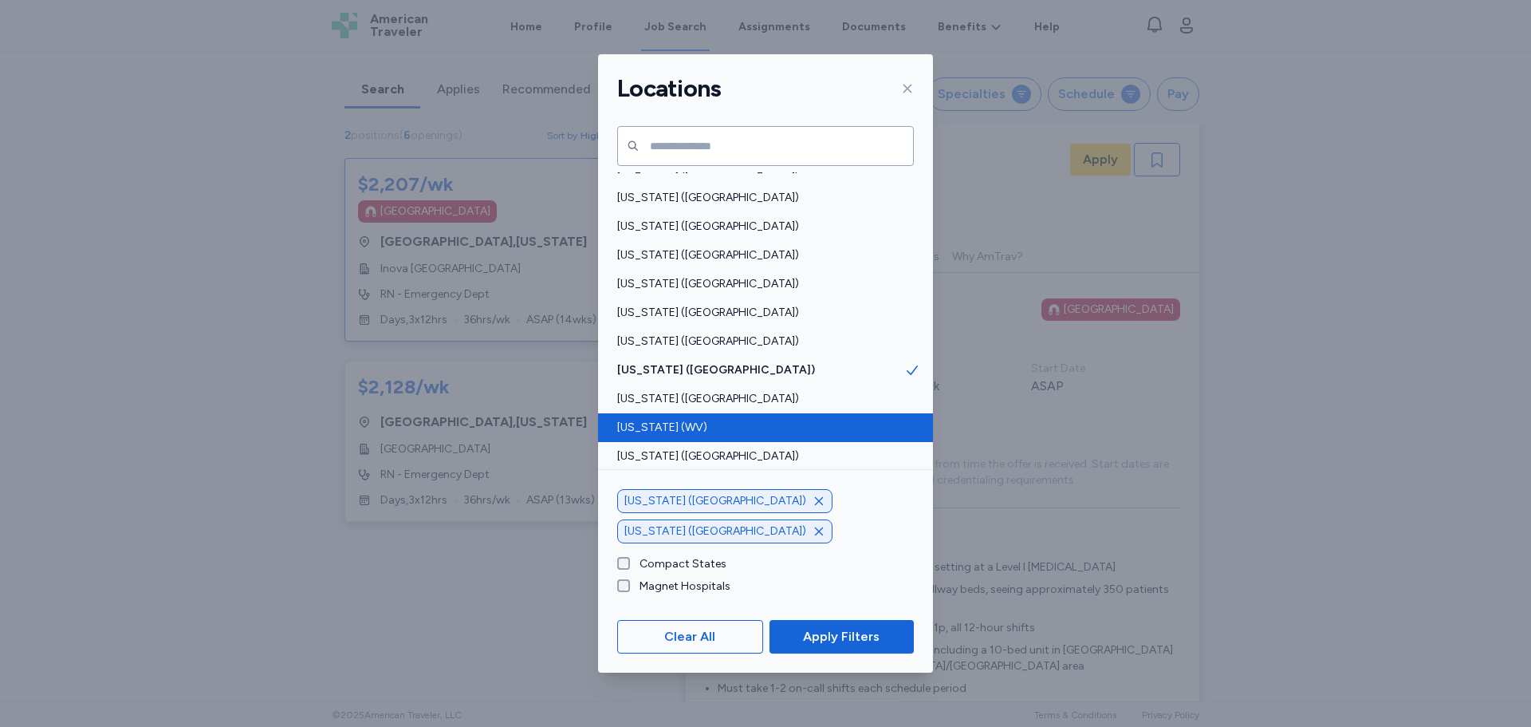
click at [661, 420] on span "[US_STATE] (WV)" at bounding box center [760, 428] width 287 height 16
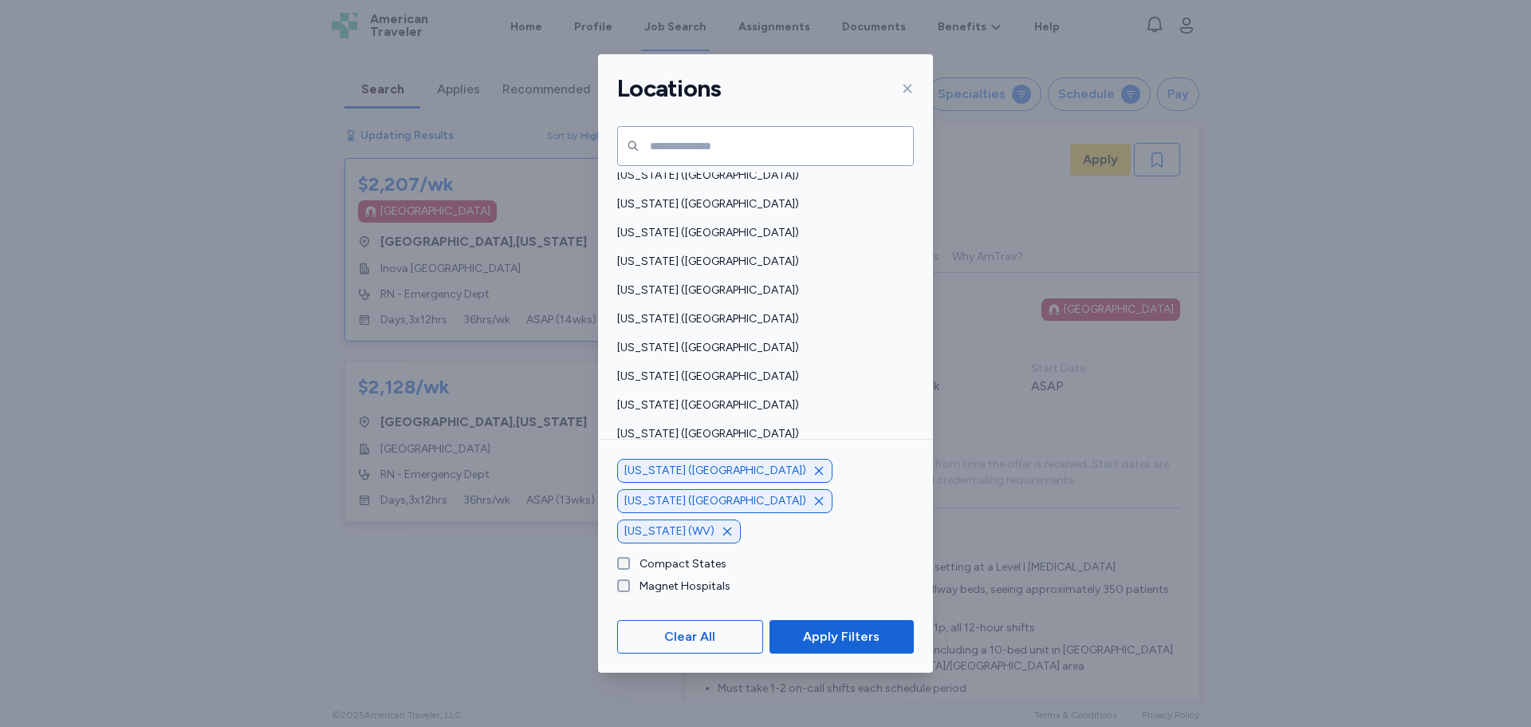
scroll to position [978, 0]
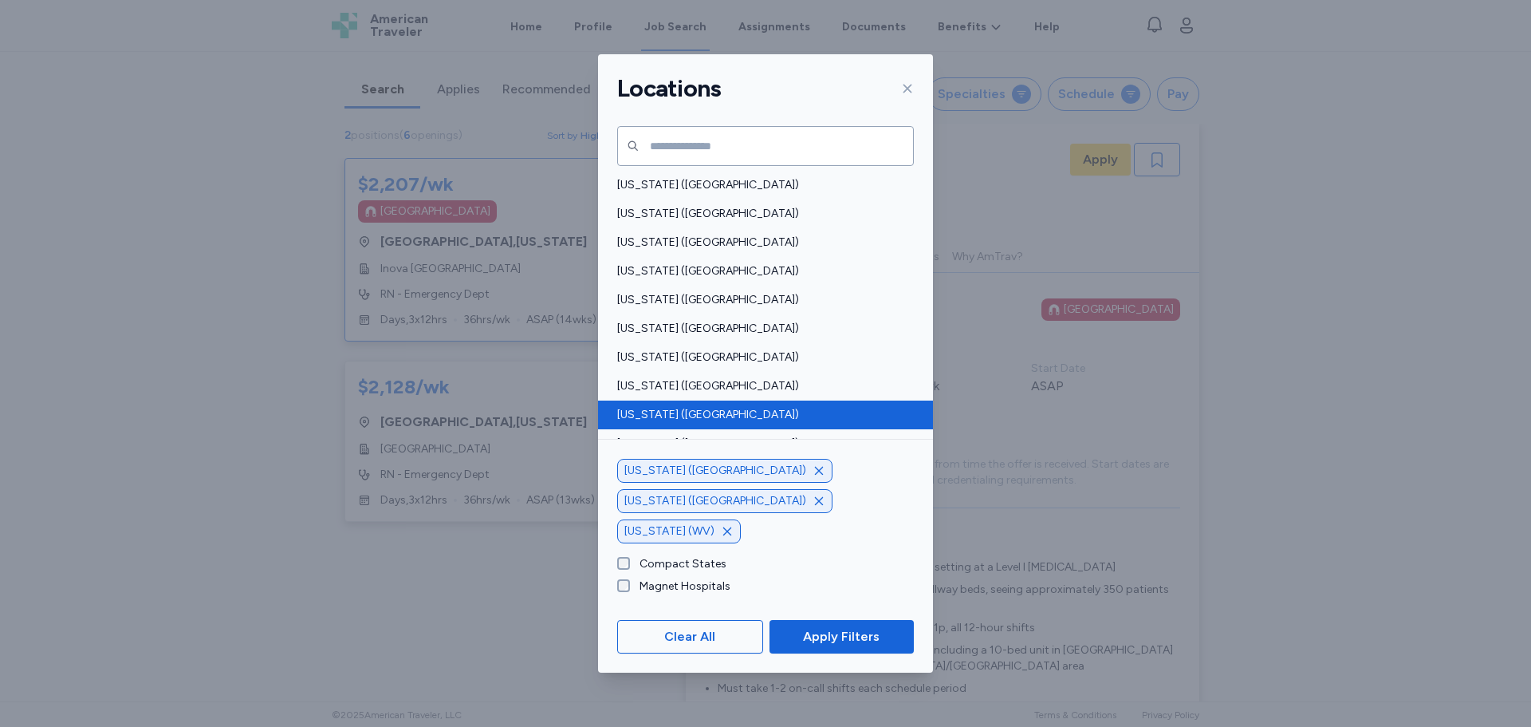
click at [664, 409] on span "[US_STATE] ([GEOGRAPHIC_DATA])" at bounding box center [760, 415] width 287 height 16
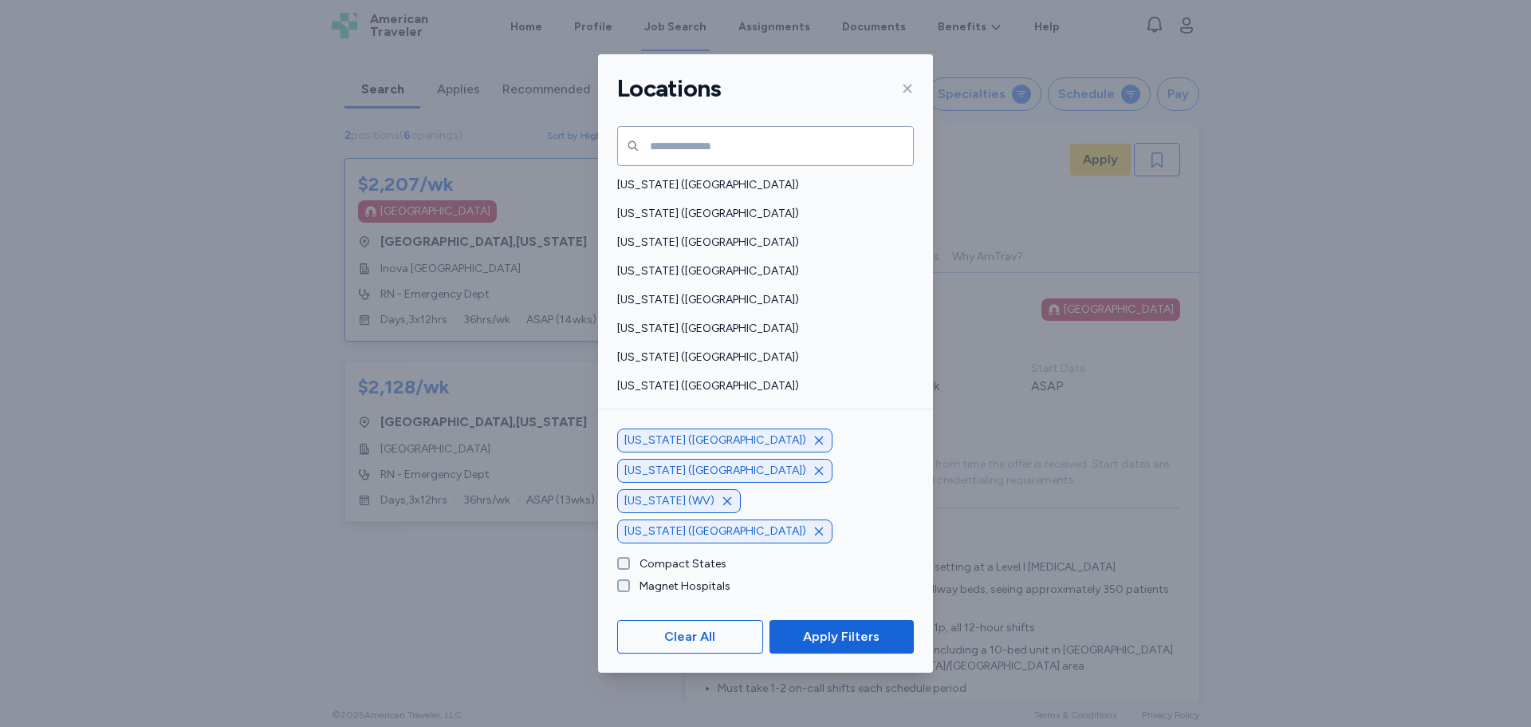
click at [656, 443] on span "[US_STATE] ([GEOGRAPHIC_DATA])" at bounding box center [760, 443] width 287 height 16
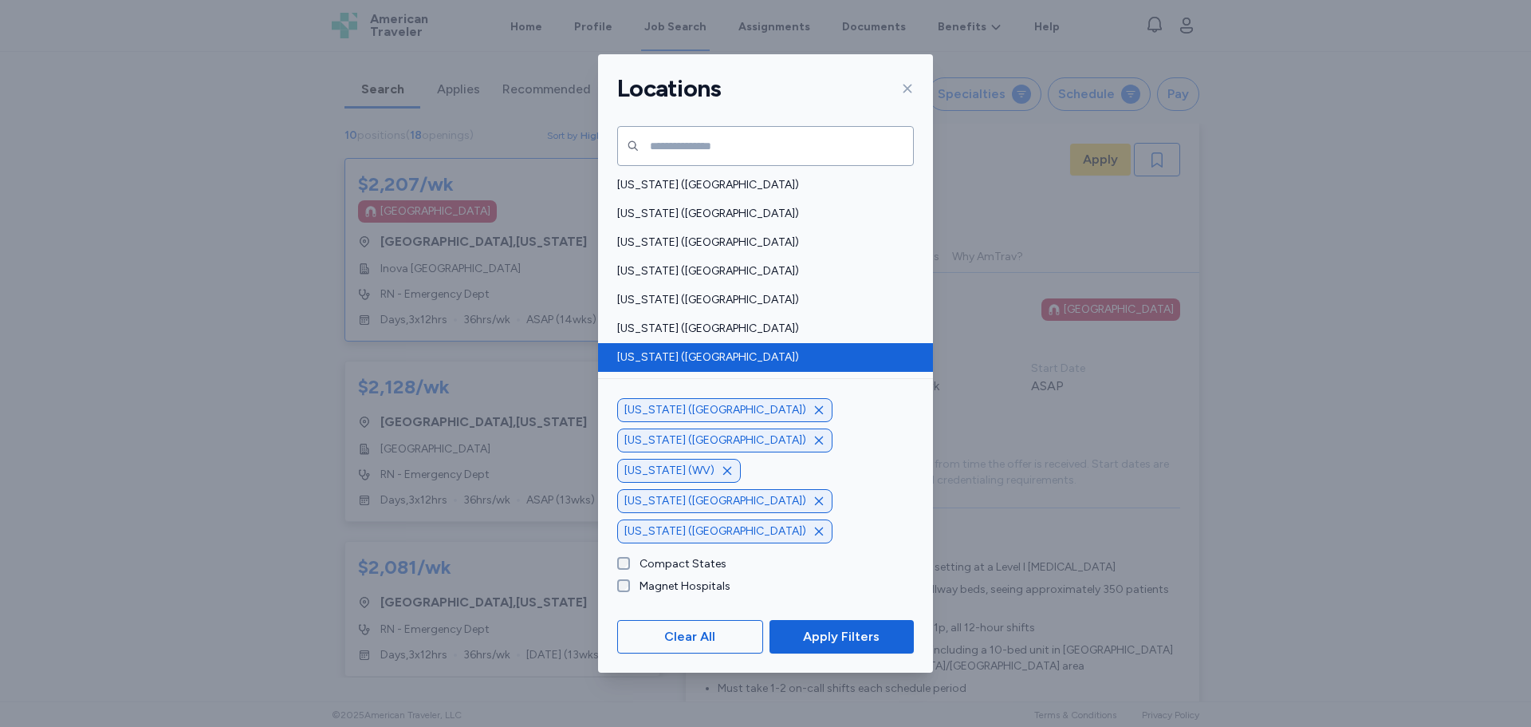
click at [661, 364] on span "[US_STATE] ([GEOGRAPHIC_DATA])" at bounding box center [760, 357] width 287 height 16
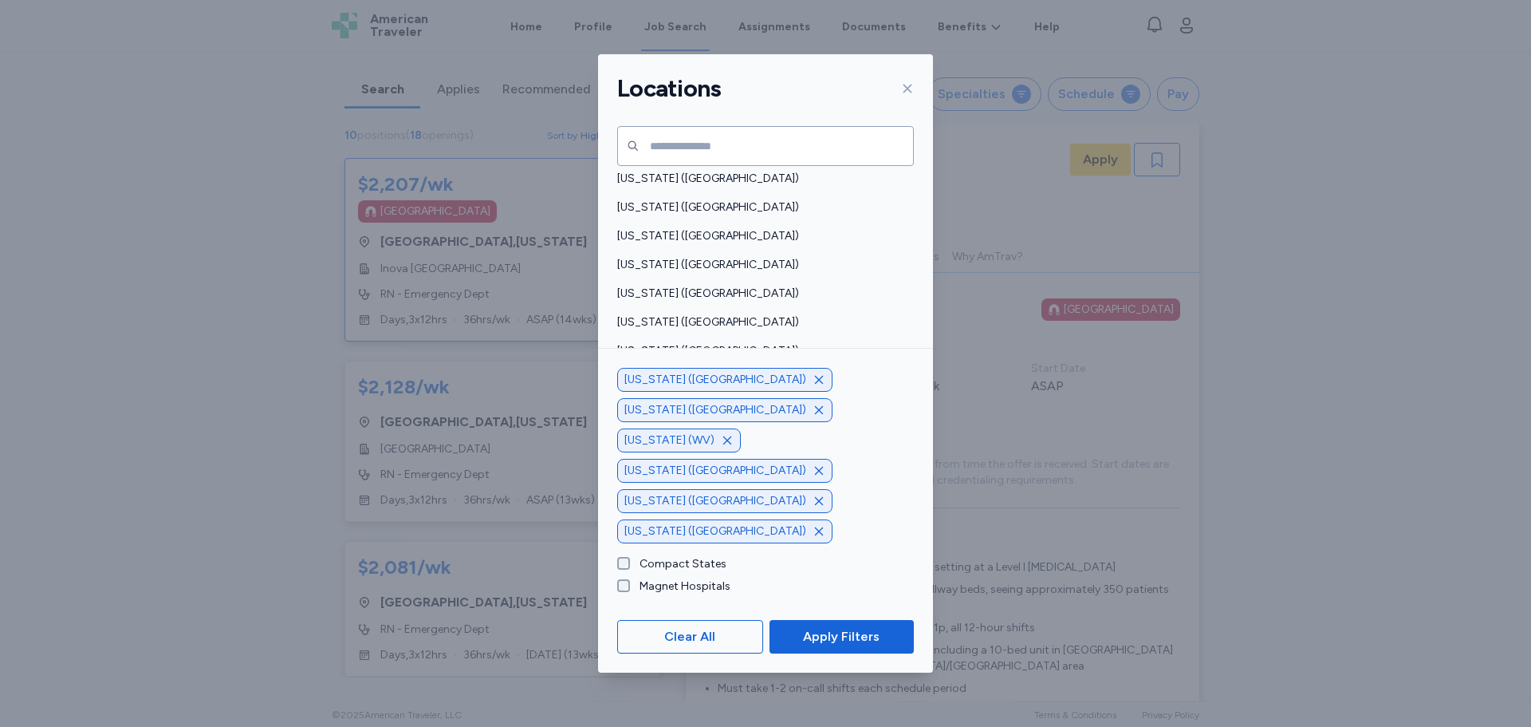
scroll to position [818, 0]
click at [667, 373] on span "[US_STATE] ([GEOGRAPHIC_DATA])" at bounding box center [760, 373] width 287 height 16
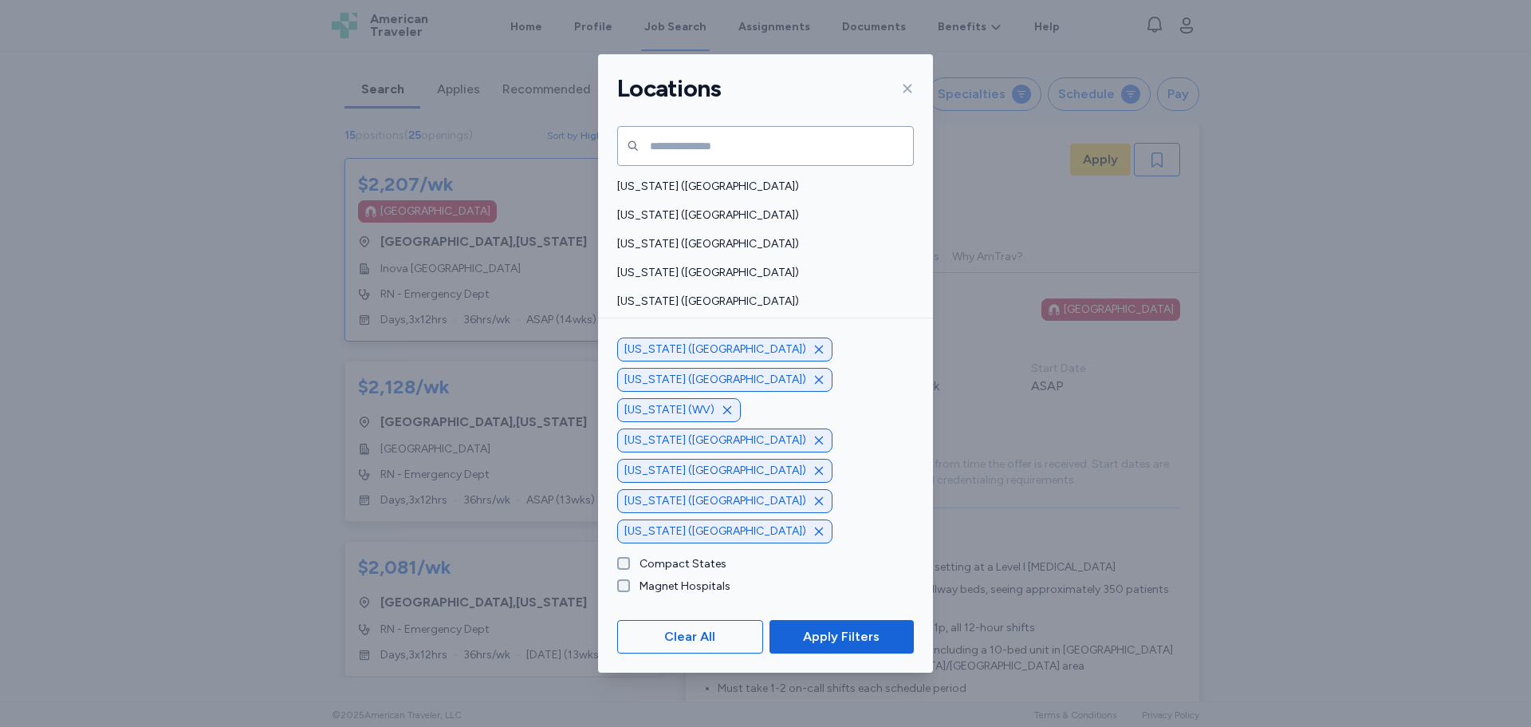
scroll to position [579, 0]
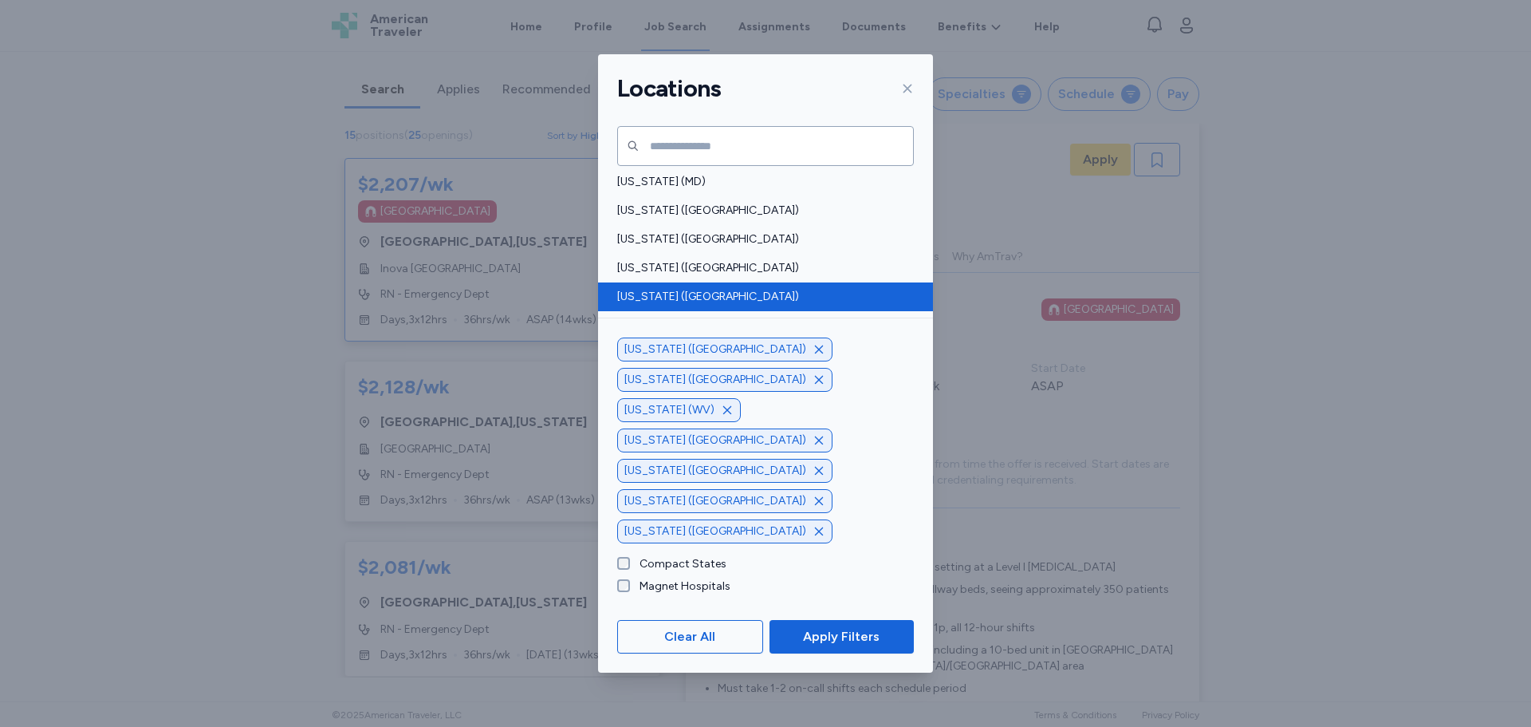
click at [667, 294] on span "[US_STATE] ([GEOGRAPHIC_DATA])" at bounding box center [760, 297] width 287 height 16
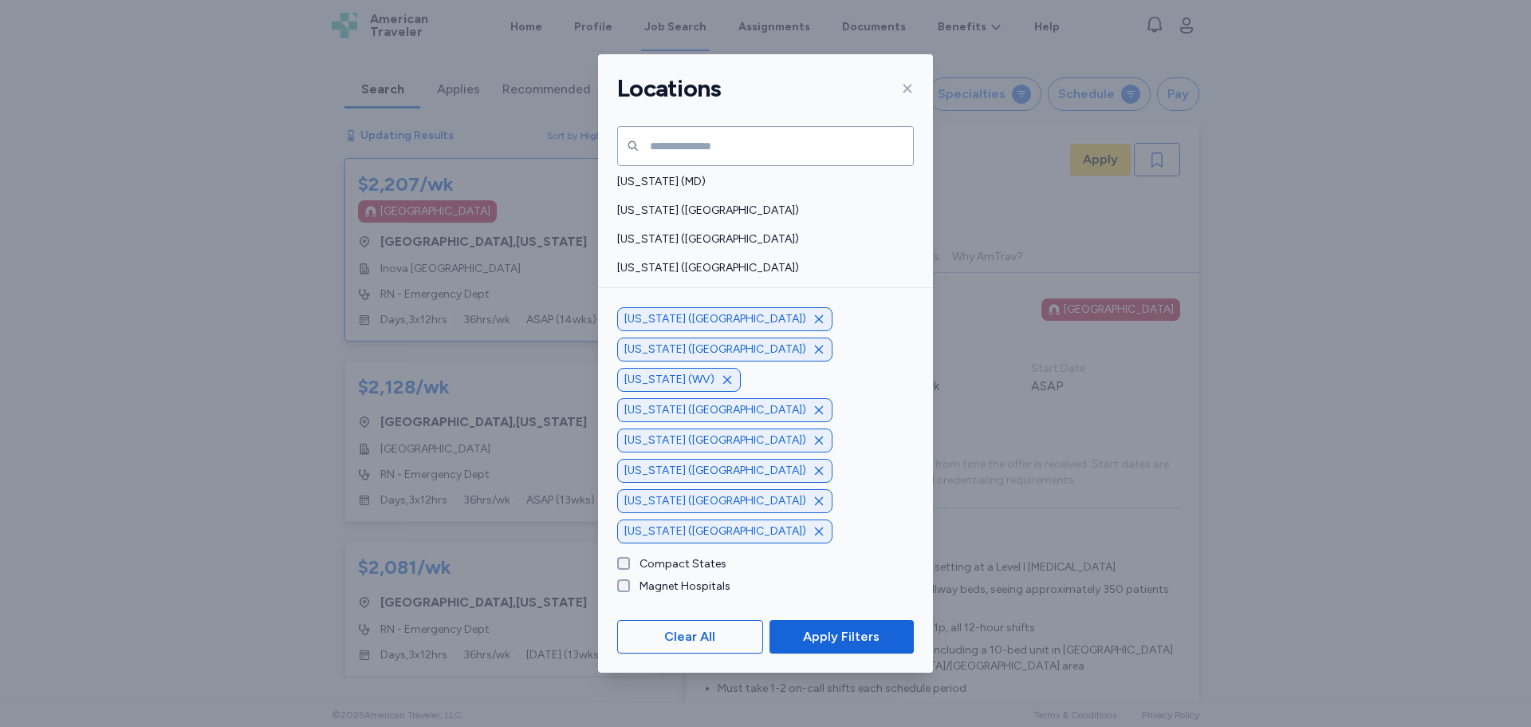
click at [672, 317] on span "[US_STATE] ([GEOGRAPHIC_DATA])" at bounding box center [760, 325] width 287 height 16
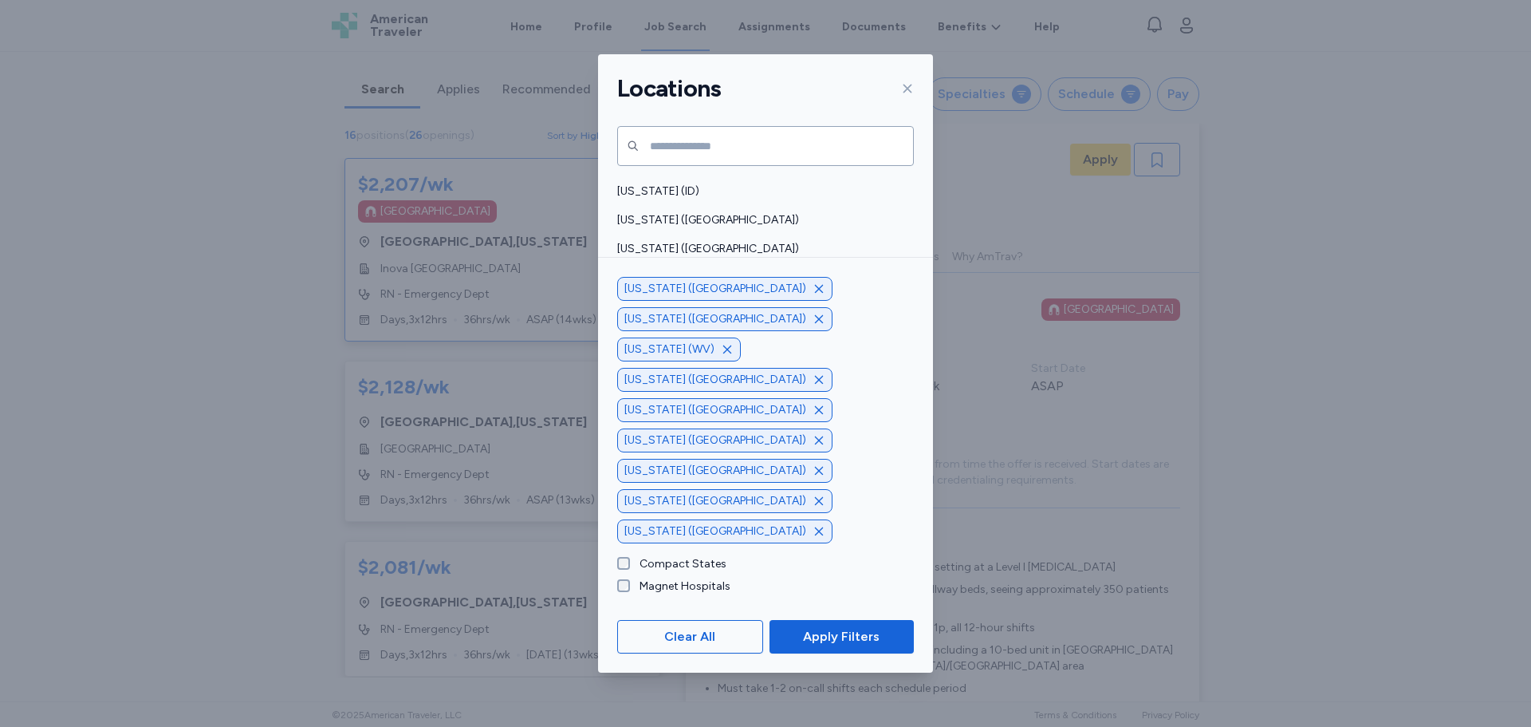
scroll to position [260, 0]
click at [672, 317] on div "[US_STATE] ([GEOGRAPHIC_DATA])" at bounding box center [765, 328] width 335 height 29
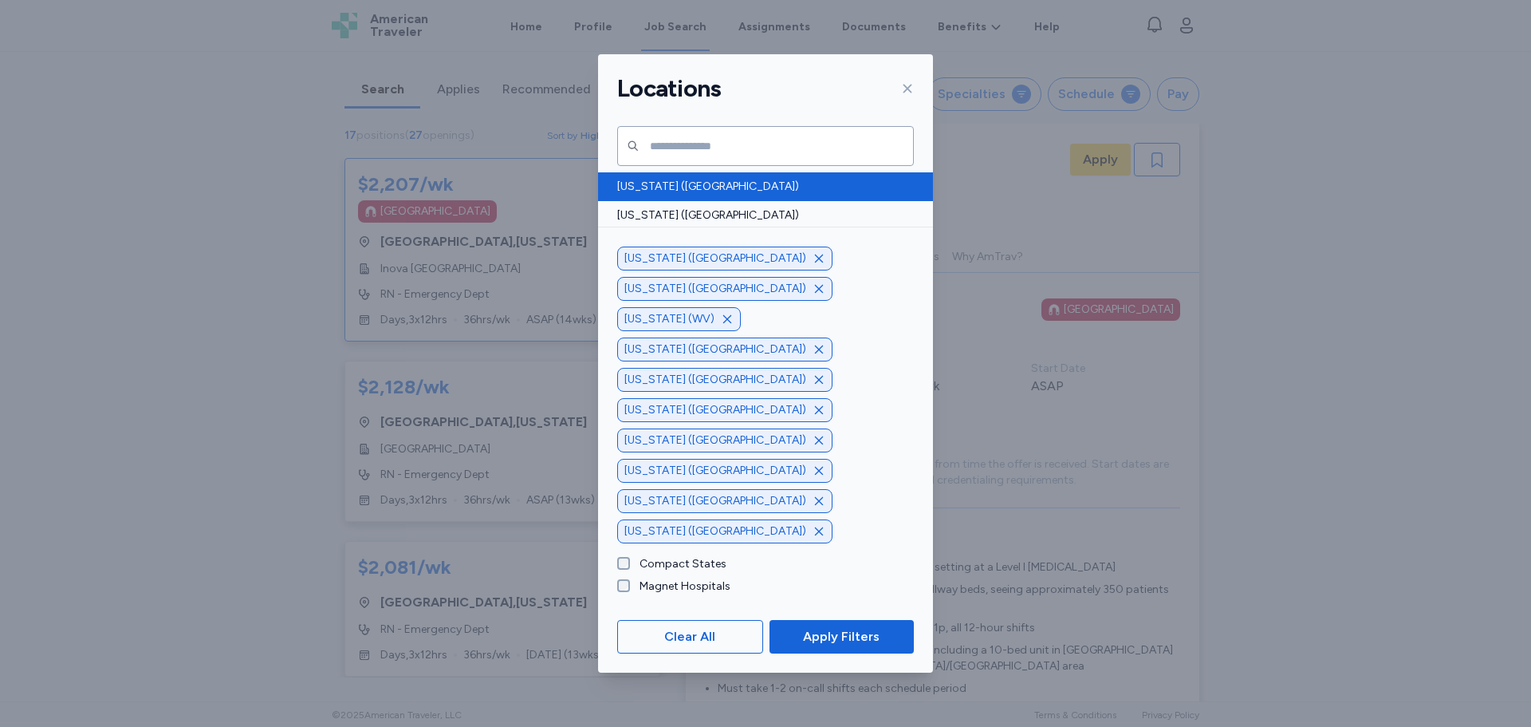
click at [669, 191] on span "[US_STATE] ([GEOGRAPHIC_DATA])" at bounding box center [760, 187] width 287 height 16
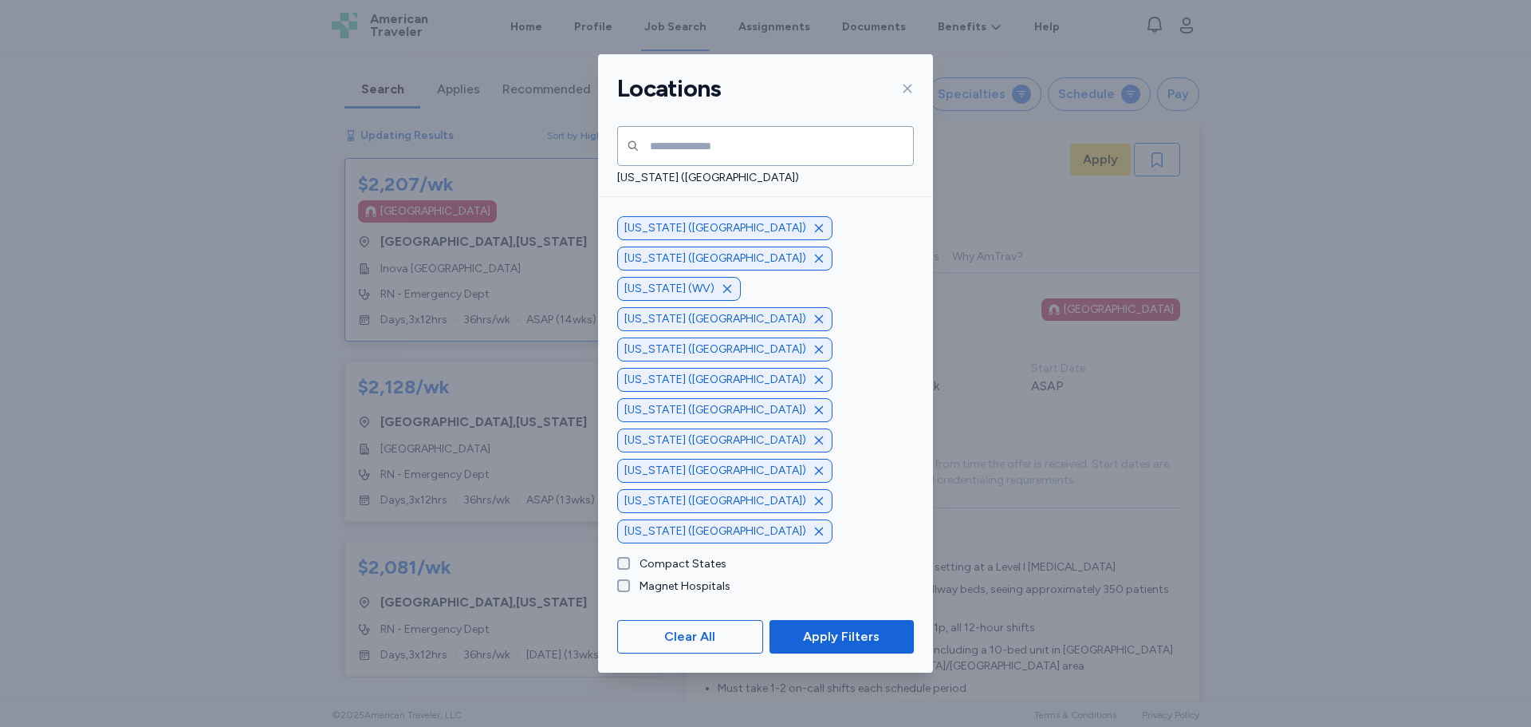
scroll to position [239, 0]
click at [663, 238] on span "[US_STATE] ([GEOGRAPHIC_DATA])" at bounding box center [760, 235] width 287 height 16
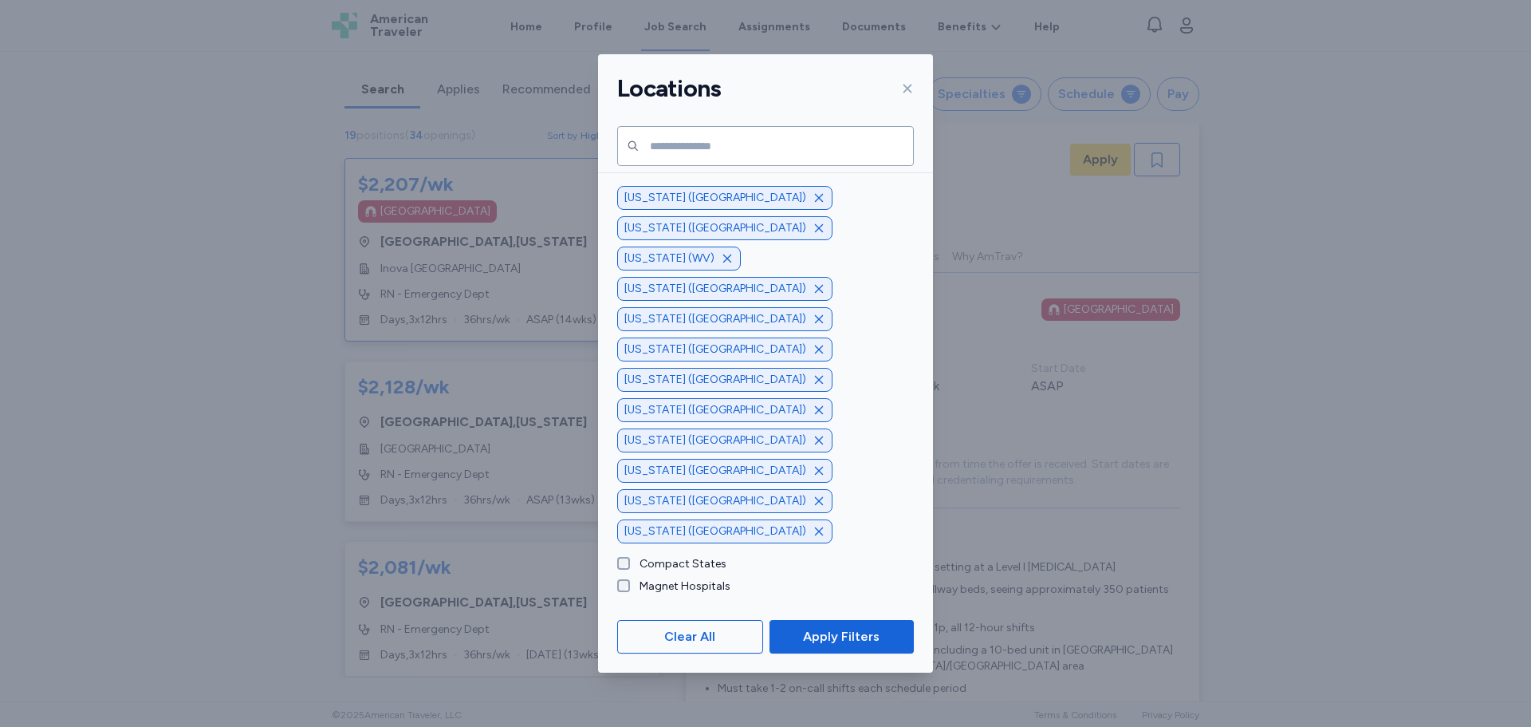
scroll to position [479, 0]
click at [857, 629] on span "Apply Filters" at bounding box center [841, 636] width 77 height 19
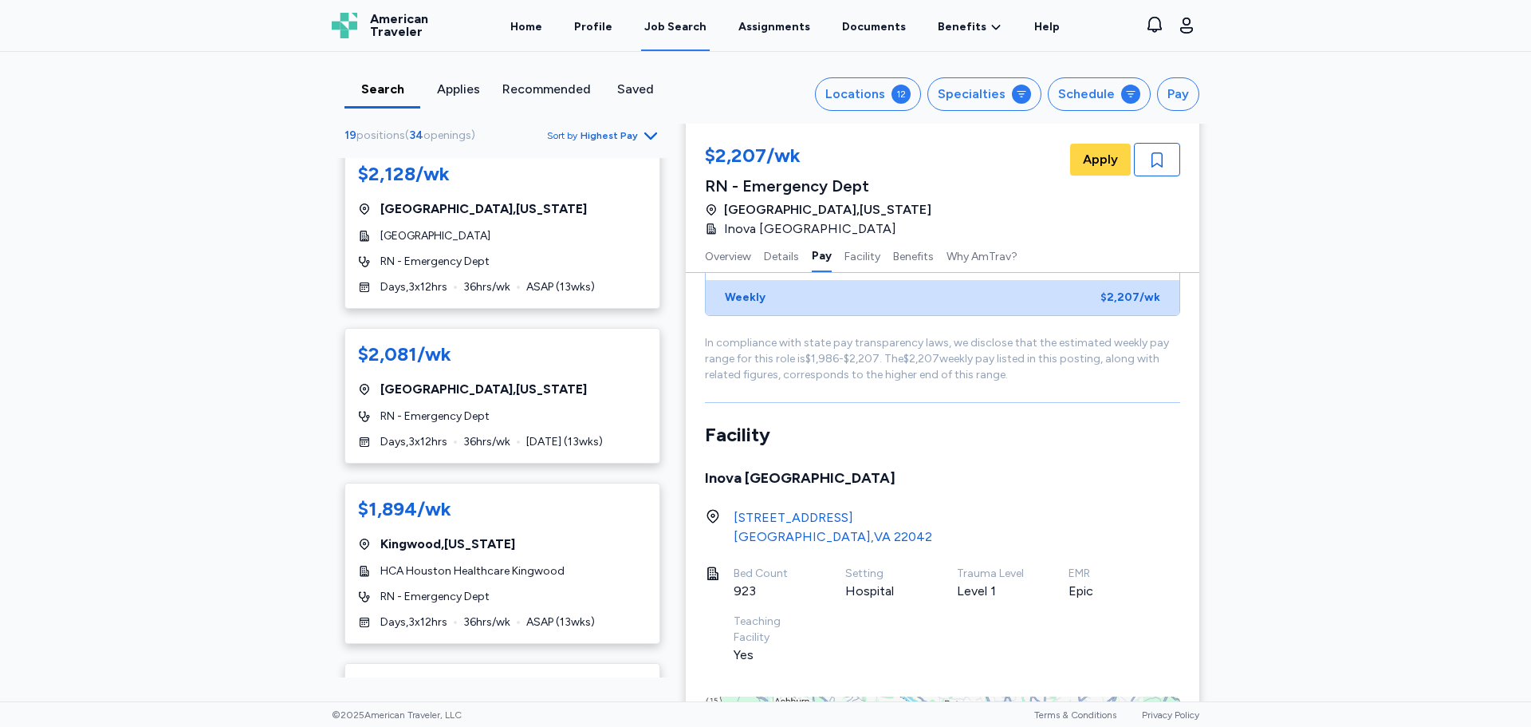
scroll to position [0, 0]
